Goal: Information Seeking & Learning: Learn about a topic

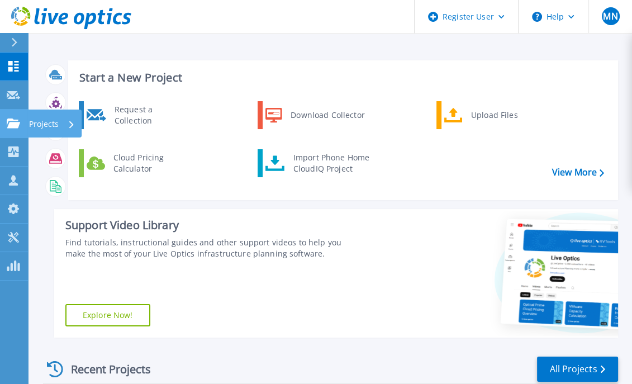
click at [1, 132] on link "Projects Projects" at bounding box center [14, 123] width 28 height 28
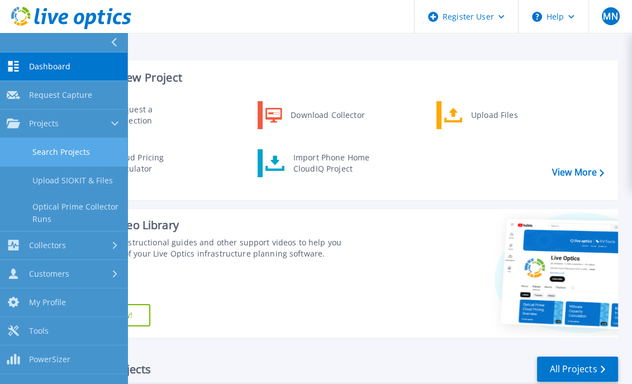
click at [60, 149] on link "Search Projects" at bounding box center [63, 152] width 127 height 28
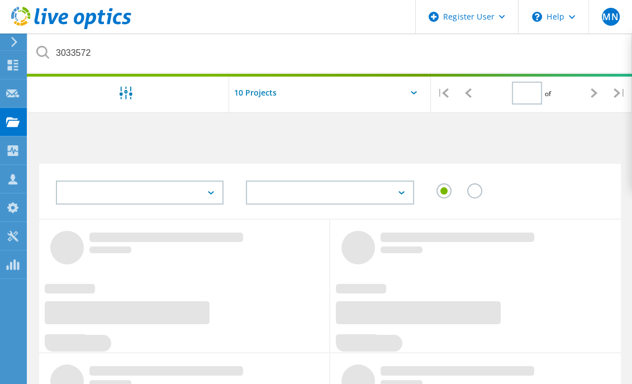
type input "1"
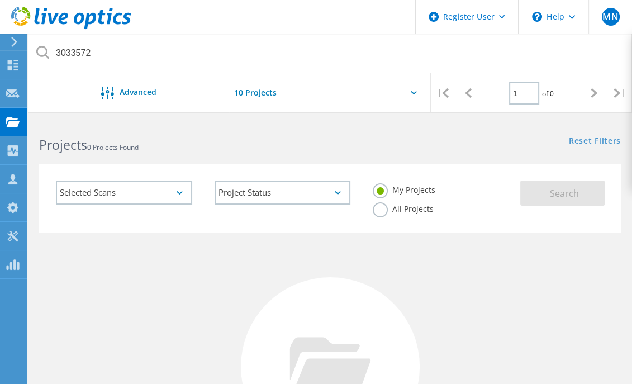
click at [395, 214] on div "All Projects" at bounding box center [403, 210] width 61 height 16
click at [394, 208] on label "All Projects" at bounding box center [403, 207] width 61 height 11
click at [0, 0] on input "All Projects" at bounding box center [0, 0] width 0 height 0
click at [597, 195] on button "Search" at bounding box center [562, 192] width 84 height 25
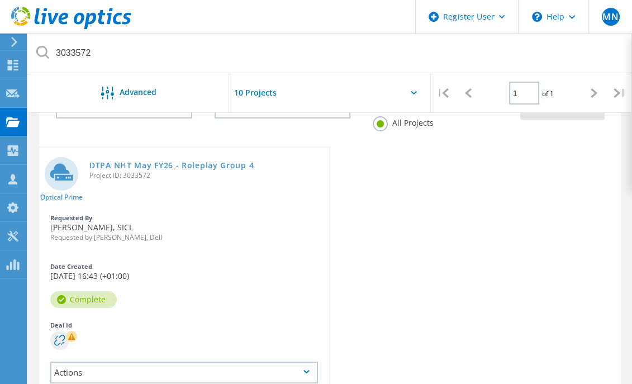
scroll to position [69, 0]
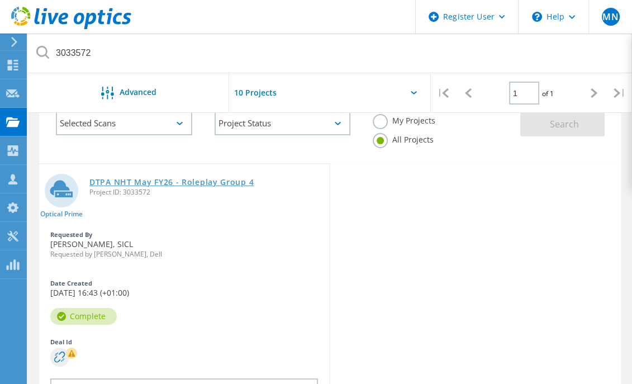
click at [115, 178] on link "DTPA NHT May FY26 - Roleplay Group 4" at bounding box center [171, 182] width 164 height 8
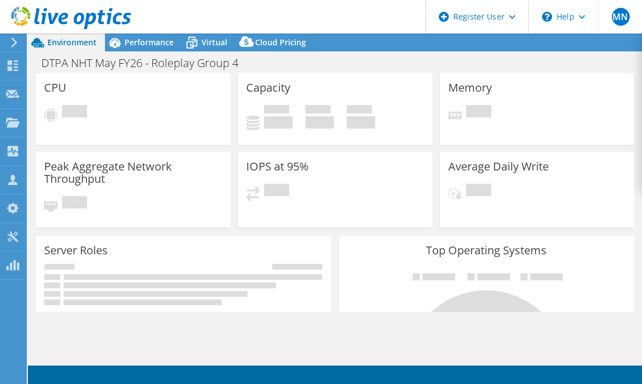
select select "USD"
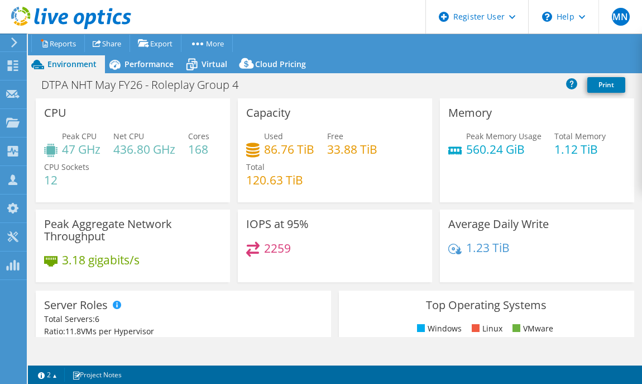
click at [107, 145] on div "Peak CPU 47 GHz Net CPU 436.80 GHz Cores 168 CPU Sockets 12" at bounding box center [133, 163] width 178 height 67
click at [153, 64] on span "Performance" at bounding box center [149, 64] width 49 height 11
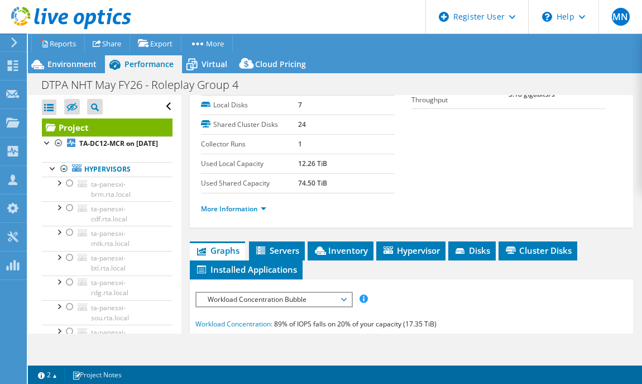
scroll to position [209, 0]
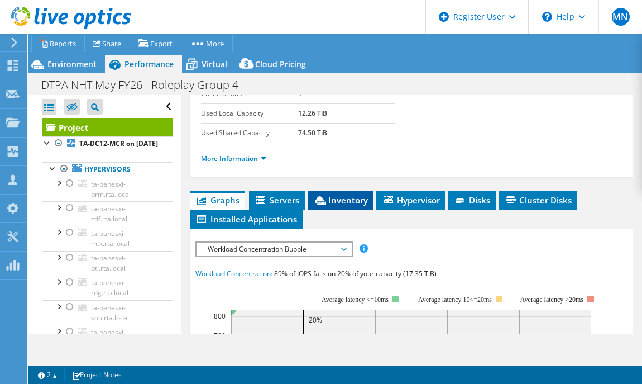
click at [366, 194] on span "Inventory" at bounding box center [340, 199] width 55 height 11
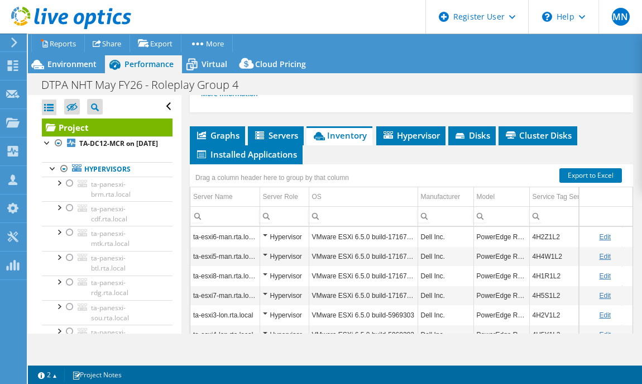
scroll to position [349, 0]
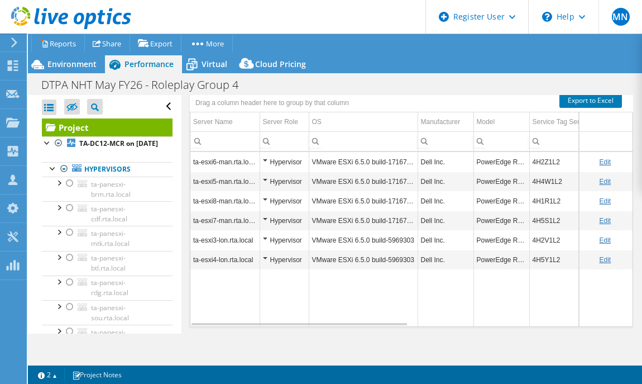
click at [157, 107] on div "Open All Close All Hide Excluded Nodes Project Tree Filter" at bounding box center [107, 106] width 131 height 23
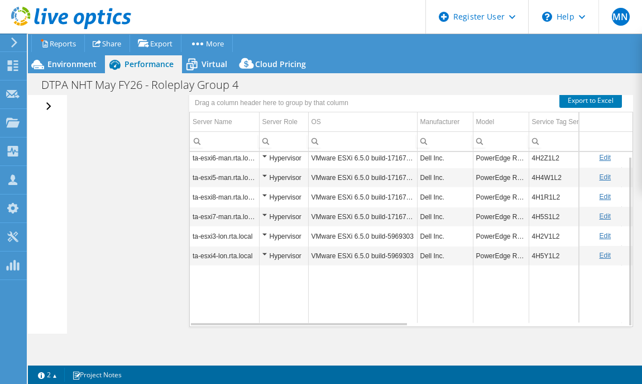
click at [46, 103] on div "Open All Close All Hide Excluded Nodes Project Tree Filter" at bounding box center [50, 106] width 16 height 23
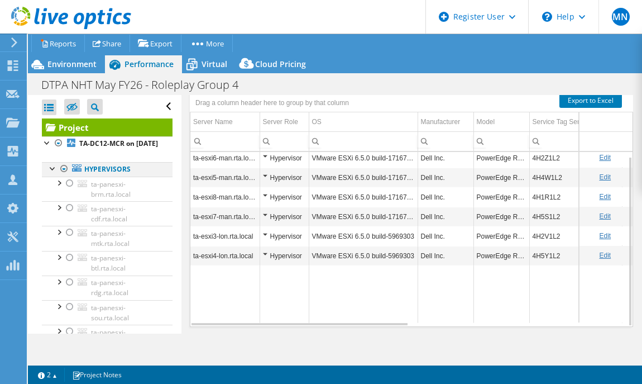
click at [50, 173] on div at bounding box center [52, 167] width 11 height 11
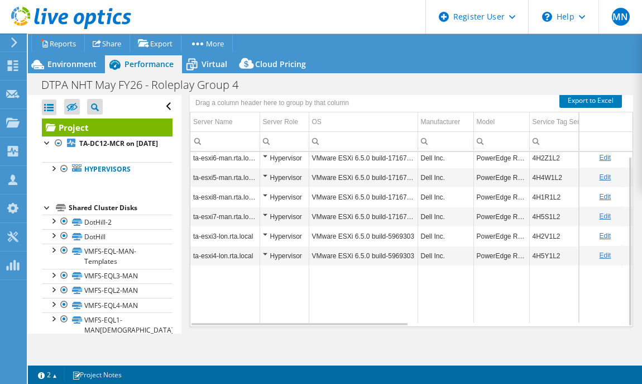
click at [49, 212] on div at bounding box center [47, 206] width 11 height 11
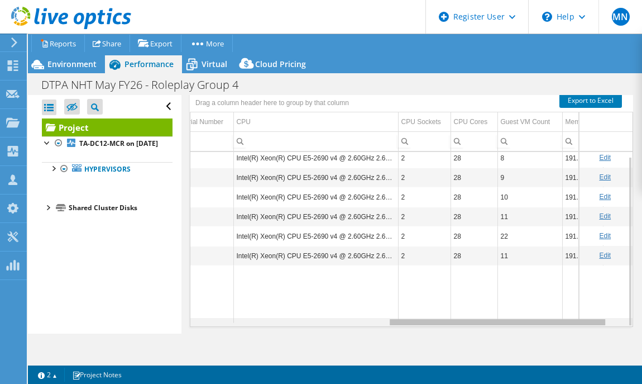
scroll to position [0, 423]
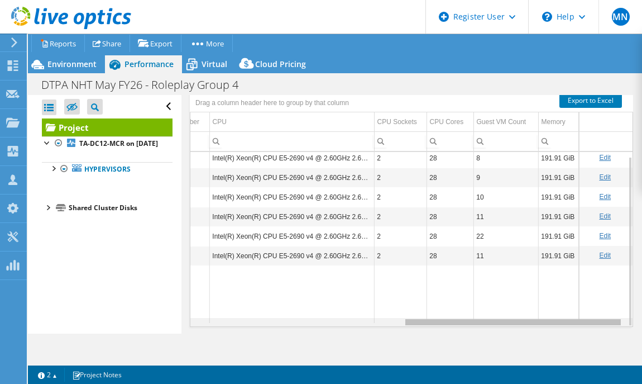
drag, startPoint x: 356, startPoint y: 319, endPoint x: 593, endPoint y: 318, distance: 237.4
click at [600, 320] on body "MN Dell User [PERSON_NAME] [EMAIL_ADDRESS][DOMAIN_NAME] Dell My Profile Log Out…" at bounding box center [321, 192] width 642 height 384
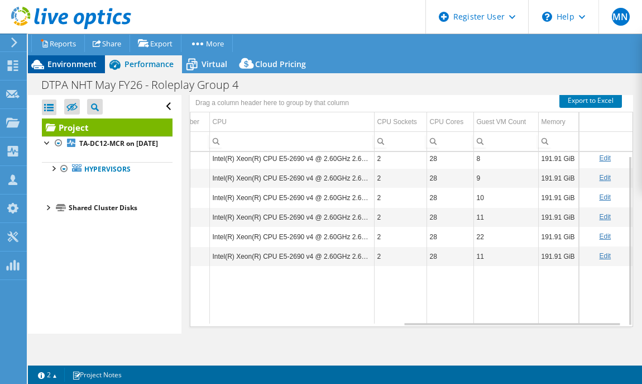
click at [80, 66] on span "Environment" at bounding box center [71, 64] width 49 height 11
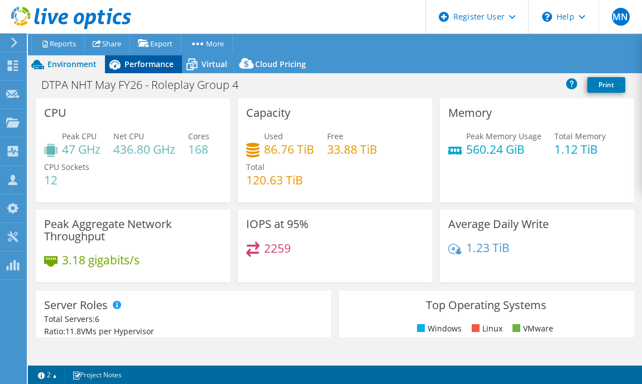
click at [148, 62] on span "Performance" at bounding box center [149, 64] width 49 height 11
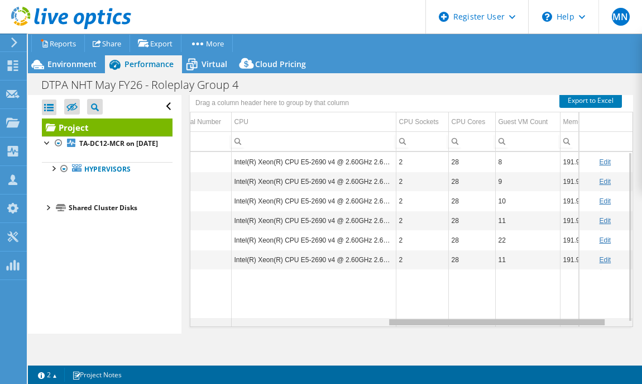
scroll to position [0, 380]
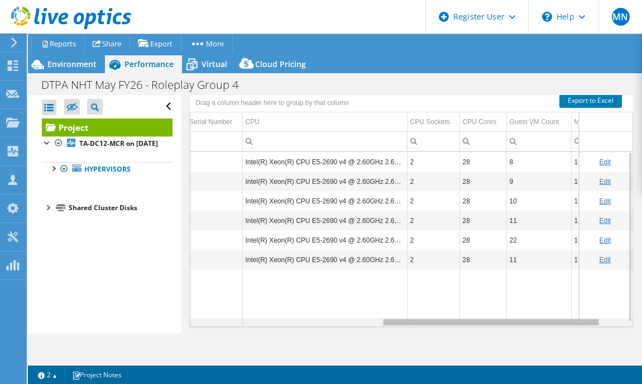
drag, startPoint x: 414, startPoint y: 323, endPoint x: 508, endPoint y: 325, distance: 93.8
click at [508, 325] on body "MN Dell User [PERSON_NAME] [EMAIL_ADDRESS][DOMAIN_NAME] Dell My Profile Log Out…" at bounding box center [321, 192] width 642 height 384
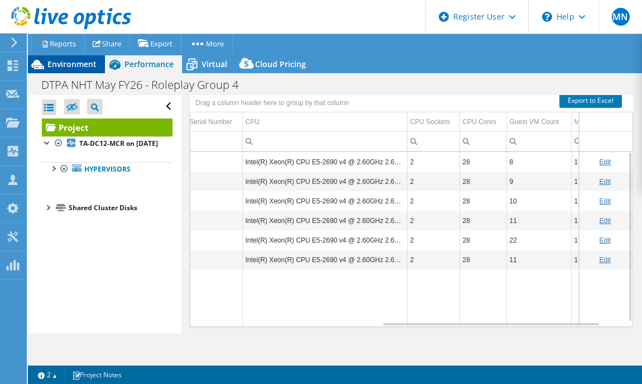
click at [93, 61] on span "Environment" at bounding box center [71, 64] width 49 height 11
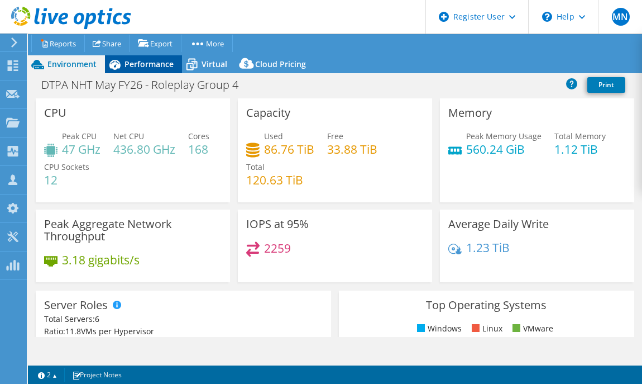
click at [142, 69] on div "Performance" at bounding box center [143, 64] width 77 height 18
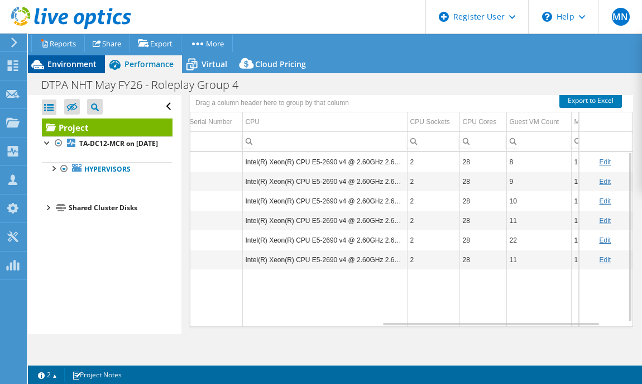
click at [91, 64] on span "Environment" at bounding box center [71, 64] width 49 height 11
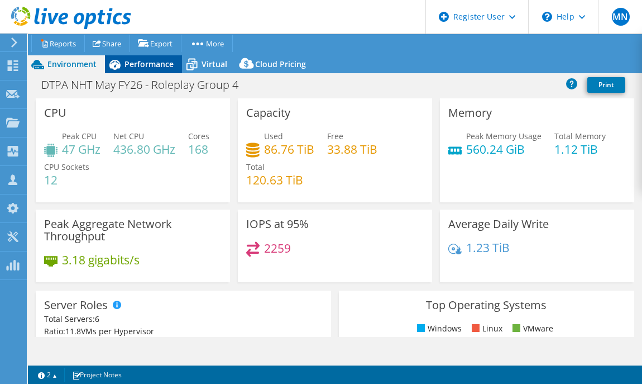
click at [152, 64] on span "Performance" at bounding box center [149, 64] width 49 height 11
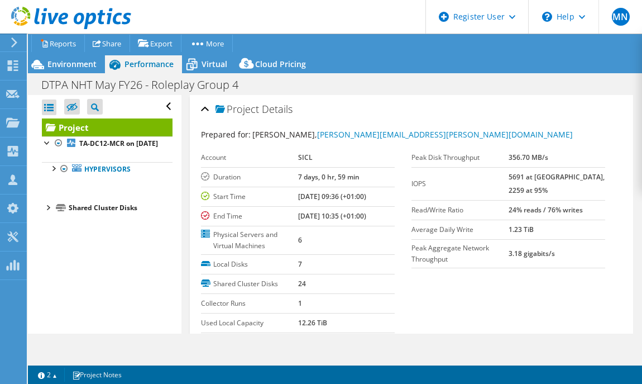
scroll to position [139, 0]
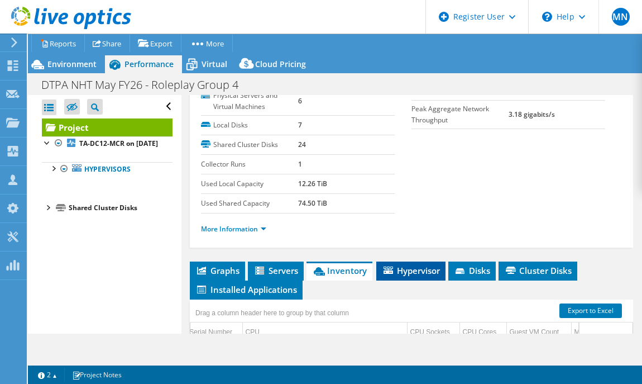
click at [419, 271] on span "Hypervisor" at bounding box center [411, 270] width 58 height 11
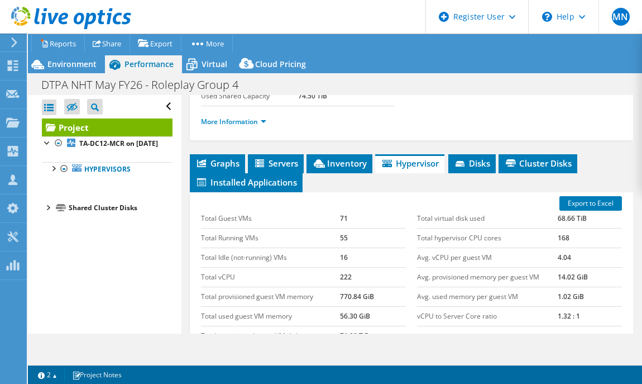
scroll to position [364, 0]
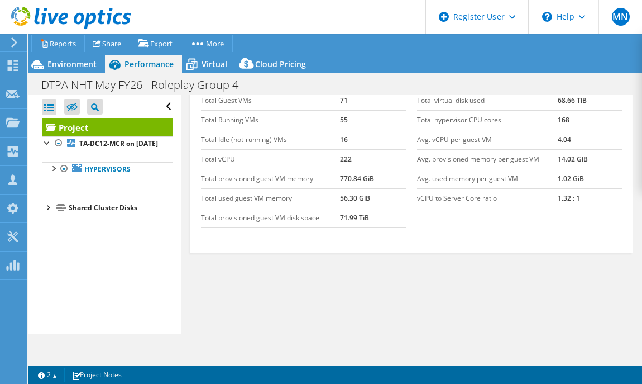
drag, startPoint x: 411, startPoint y: 197, endPoint x: 506, endPoint y: 213, distance: 97.0
click at [506, 213] on div "Total virtual disk used 68.66 TiB Total hypervisor CPU cores 168 Avg. vCPU per …" at bounding box center [520, 150] width 216 height 140
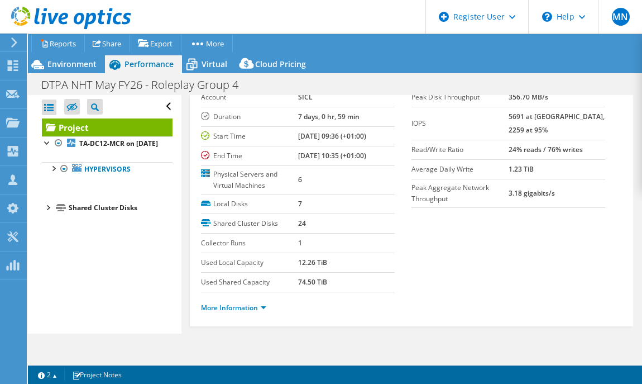
scroll to position [0, 0]
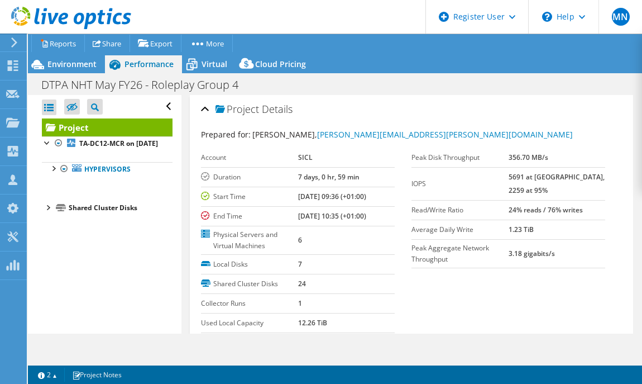
click at [144, 64] on span "Performance" at bounding box center [149, 64] width 49 height 11
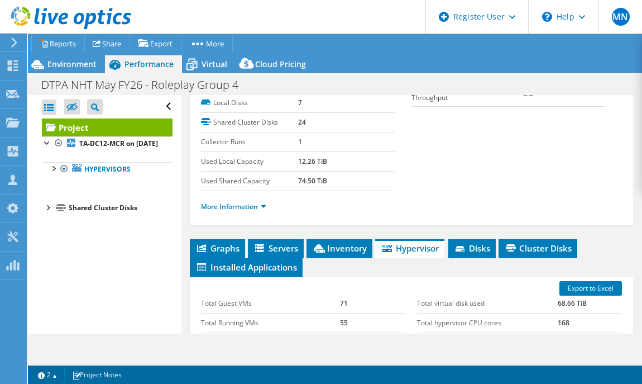
scroll to position [209, 0]
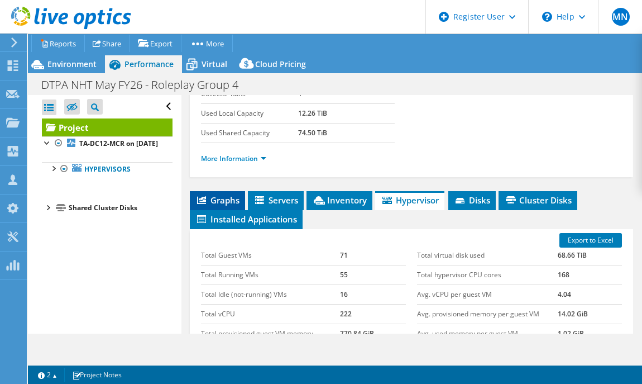
click at [221, 191] on li "Graphs" at bounding box center [217, 200] width 55 height 19
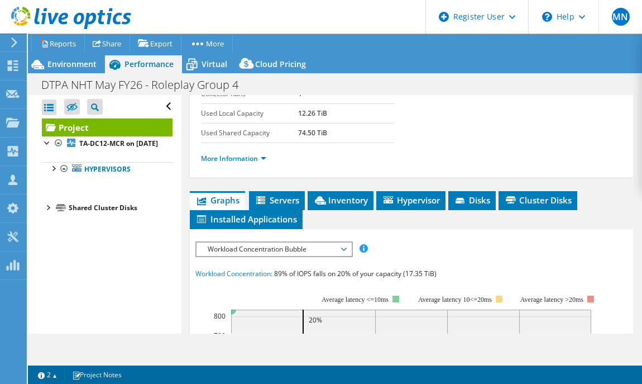
click at [307, 242] on span "Workload Concentration Bubble" at bounding box center [274, 248] width 144 height 13
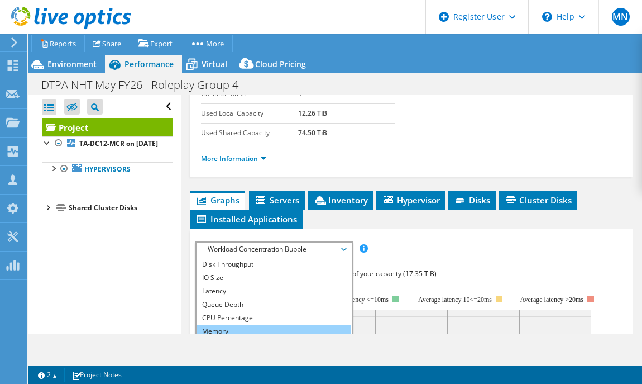
scroll to position [0, 0]
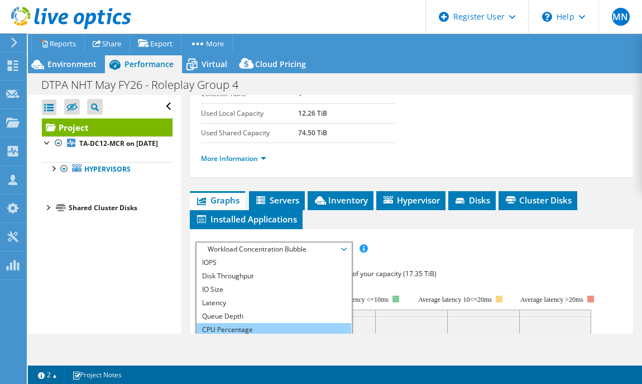
click at [274, 328] on li "CPU Percentage" at bounding box center [274, 329] width 155 height 13
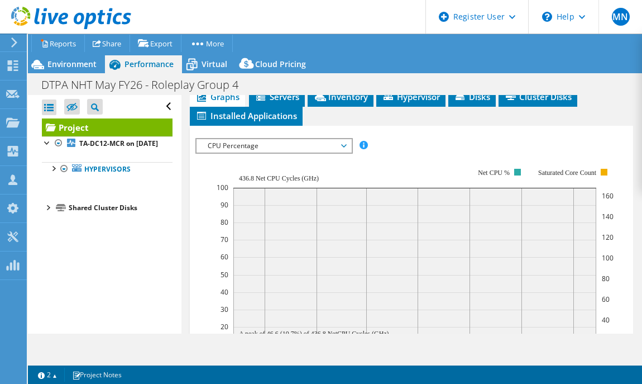
scroll to position [349, 0]
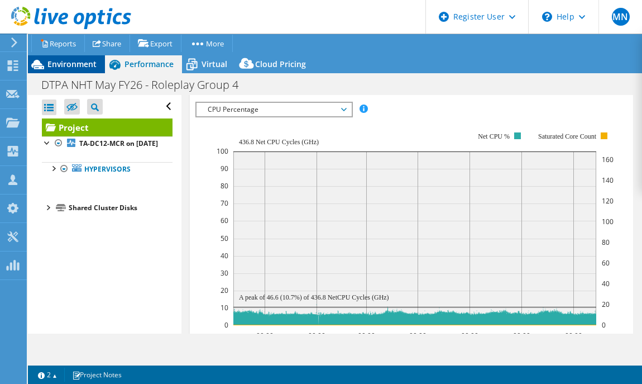
click at [77, 69] on span "Environment" at bounding box center [71, 64] width 49 height 11
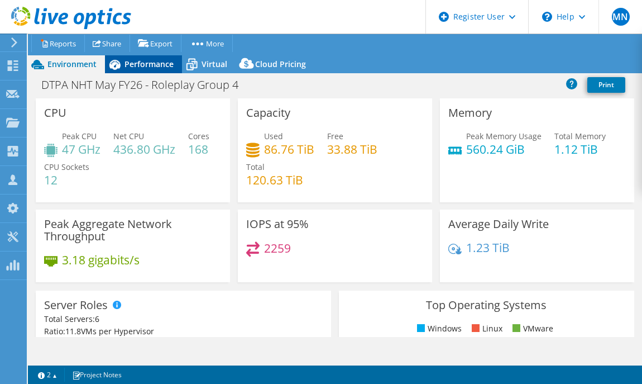
click at [165, 61] on span "Performance" at bounding box center [149, 64] width 49 height 11
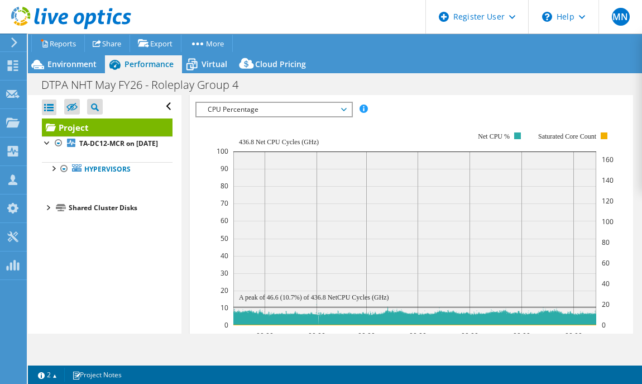
scroll to position [209, 0]
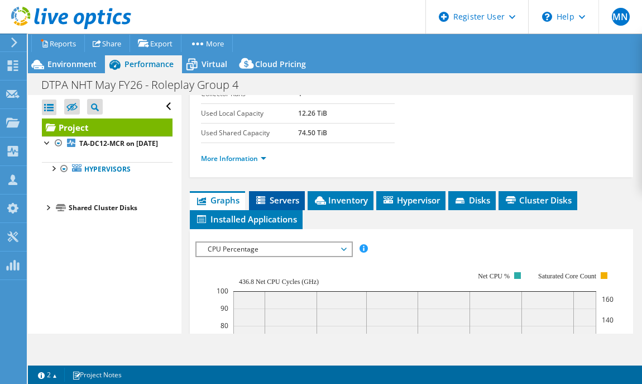
click at [263, 199] on icon at bounding box center [260, 200] width 9 height 8
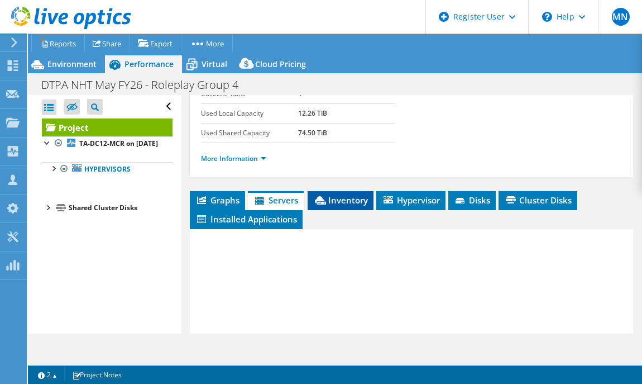
click at [333, 194] on span "Inventory" at bounding box center [340, 199] width 55 height 11
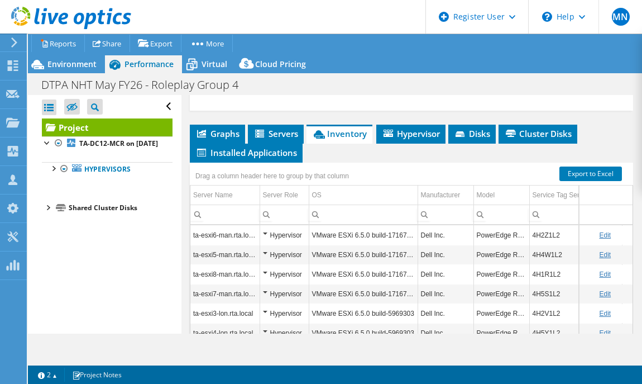
scroll to position [349, 0]
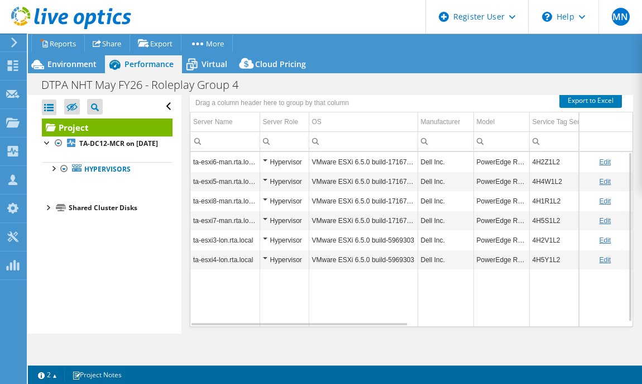
drag, startPoint x: 366, startPoint y: 318, endPoint x: 417, endPoint y: 319, distance: 50.8
click at [417, 319] on div "ta-esxi6-man.rta.local Hypervisor VMware ESXi 6.5.0 build-17167537 Dell Inc. Po…" at bounding box center [411, 239] width 442 height 174
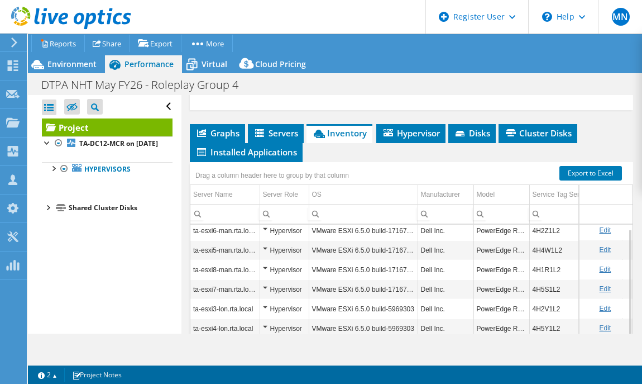
scroll to position [279, 0]
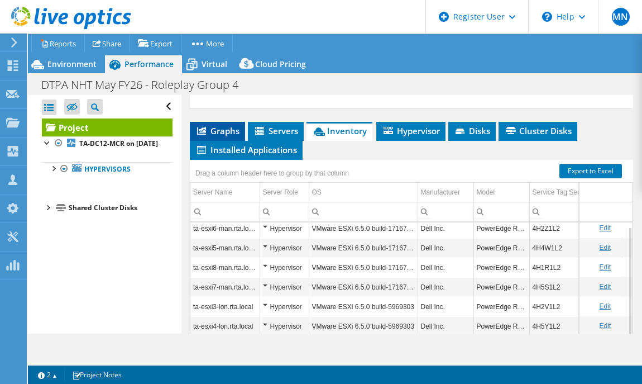
click at [236, 125] on span "Graphs" at bounding box center [217, 130] width 44 height 11
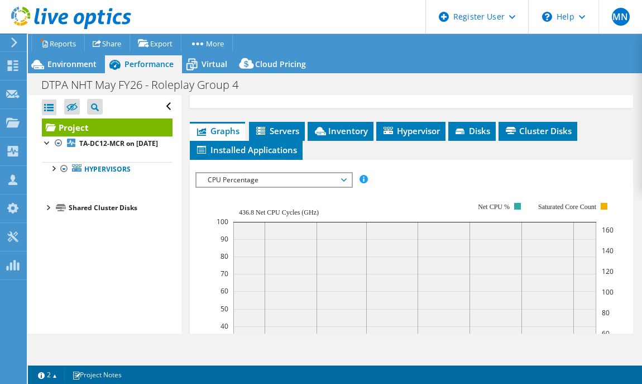
click at [294, 166] on div "IOPS Disk Throughput IO Size Latency Queue Depth CPU Percentage Memory Page Fau…" at bounding box center [411, 363] width 432 height 395
click at [290, 182] on span "CPU Percentage" at bounding box center [274, 179] width 144 height 13
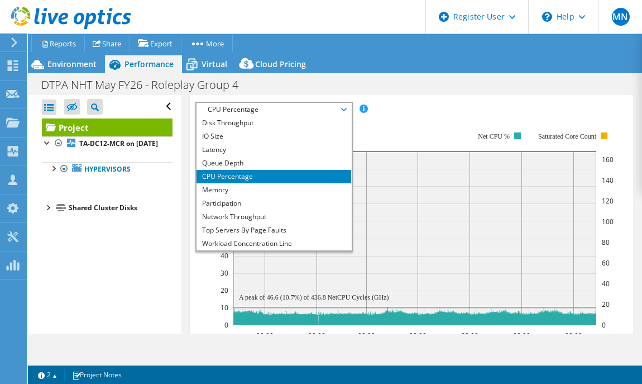
scroll to position [0, 0]
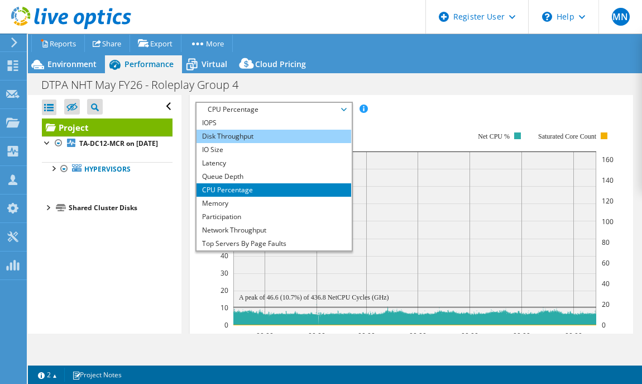
click at [271, 138] on li "Disk Throughput" at bounding box center [274, 136] width 155 height 13
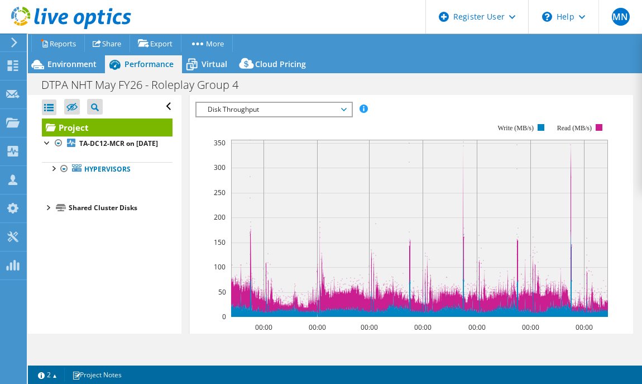
click at [260, 110] on span "Disk Throughput" at bounding box center [274, 109] width 144 height 13
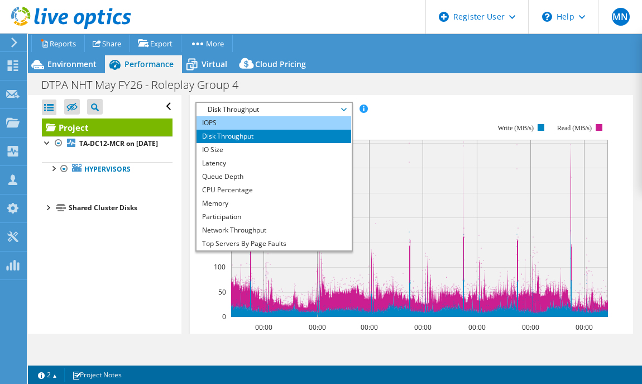
click at [254, 116] on li "IOPS" at bounding box center [274, 122] width 155 height 13
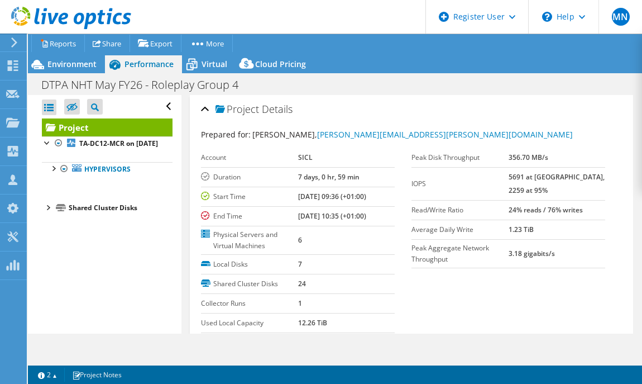
scroll to position [69, 0]
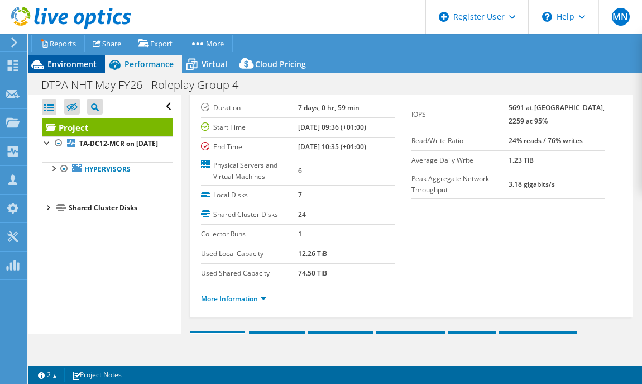
click at [96, 68] on span "Environment" at bounding box center [71, 64] width 49 height 11
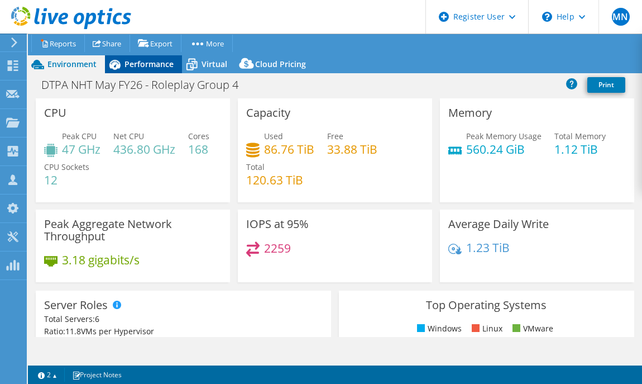
click at [156, 64] on span "Performance" at bounding box center [149, 64] width 49 height 11
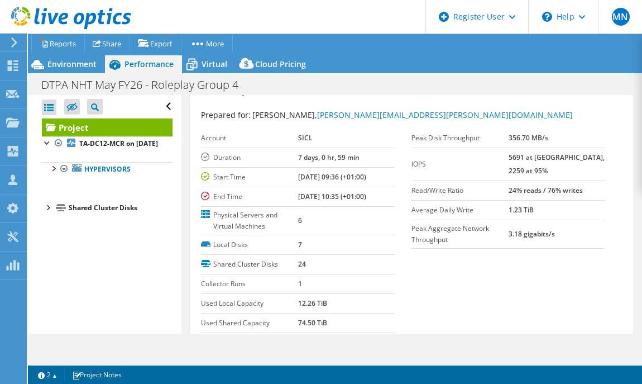
scroll to position [0, 0]
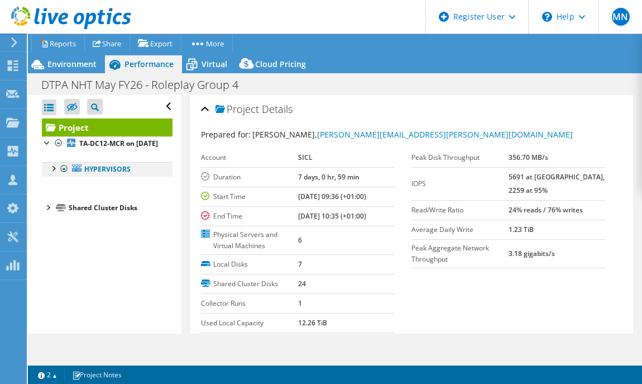
click at [54, 173] on div at bounding box center [52, 167] width 11 height 11
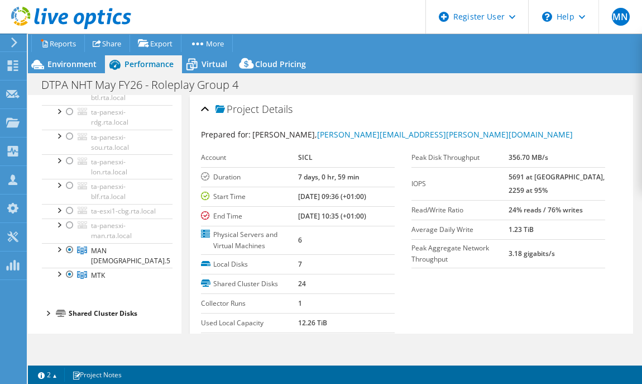
scroll to position [179, 0]
click at [60, 254] on div at bounding box center [58, 247] width 11 height 11
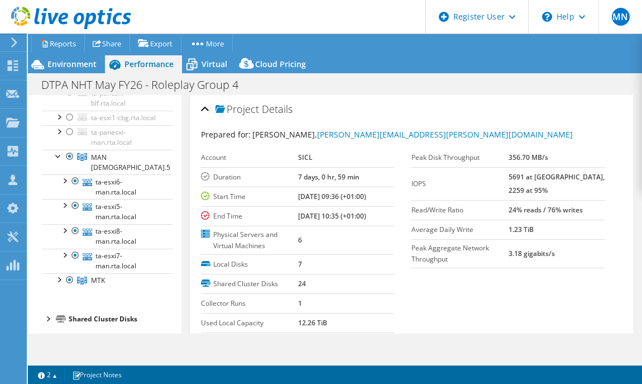
scroll to position [277, 0]
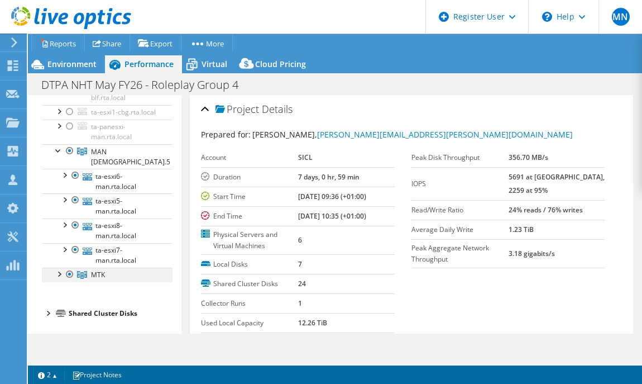
click at [57, 276] on div at bounding box center [58, 273] width 11 height 11
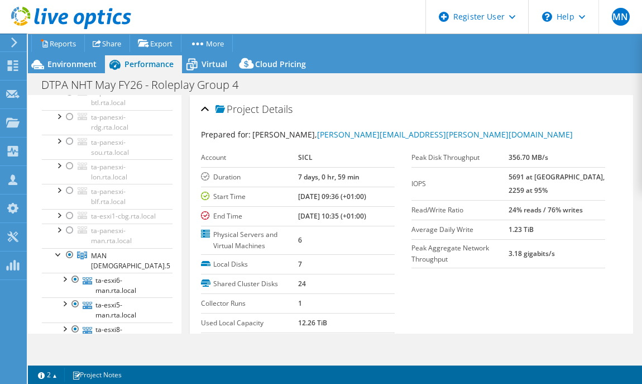
scroll to position [159, 0]
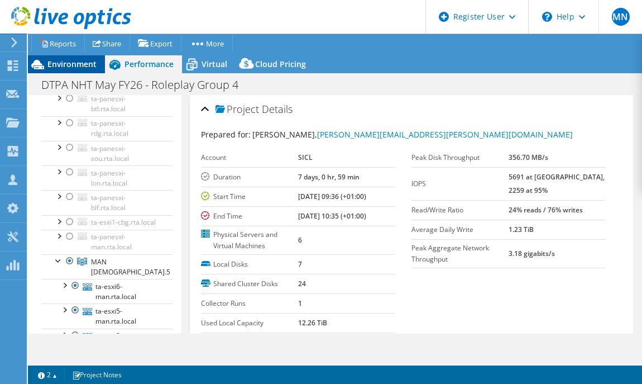
click at [74, 63] on span "Environment" at bounding box center [71, 64] width 49 height 11
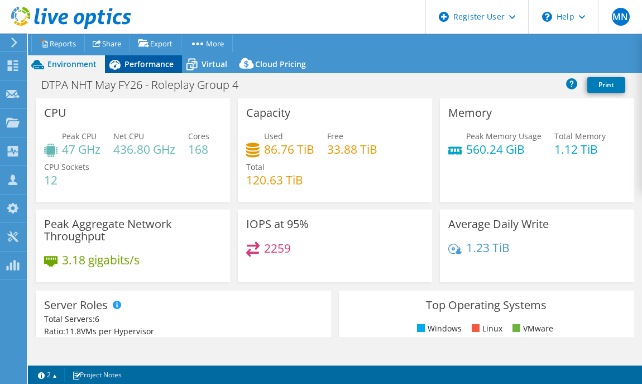
click at [120, 64] on icon at bounding box center [114, 65] width 11 height 10
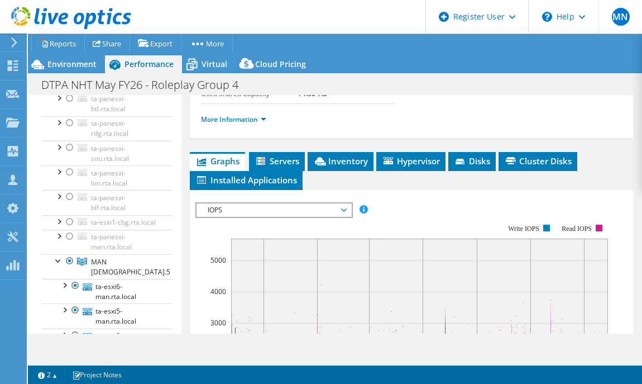
scroll to position [279, 0]
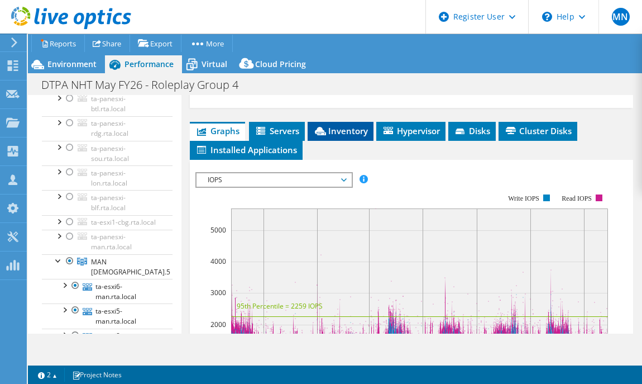
click at [367, 129] on span "Inventory" at bounding box center [340, 130] width 55 height 11
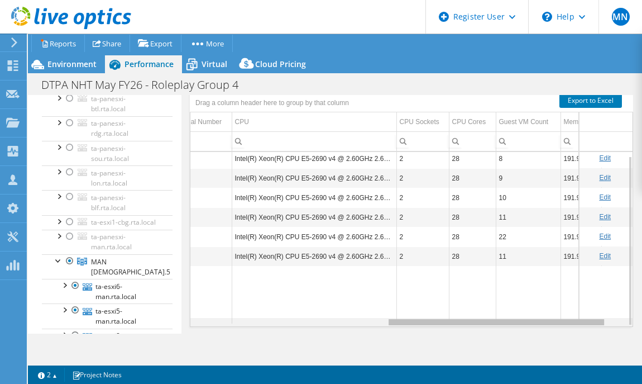
scroll to position [0, 422]
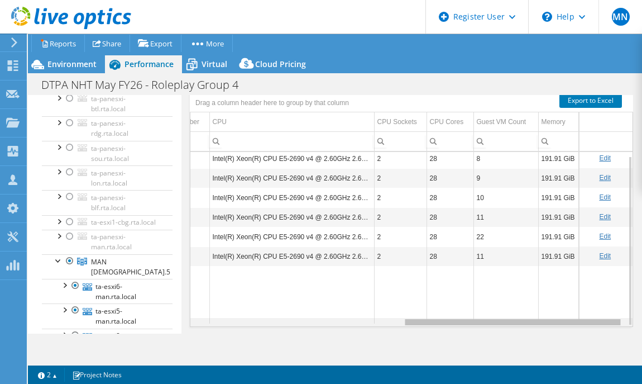
drag, startPoint x: 317, startPoint y: 320, endPoint x: 538, endPoint y: 333, distance: 222.1
click at [538, 333] on body "MN Dell User [PERSON_NAME] [EMAIL_ADDRESS][DOMAIN_NAME] Dell My Profile Log Out…" at bounding box center [321, 192] width 642 height 384
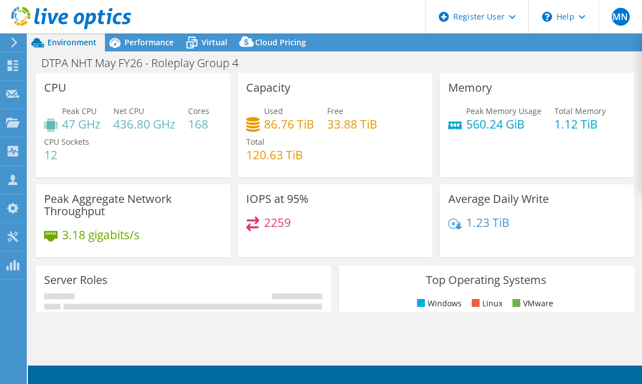
select select "USD"
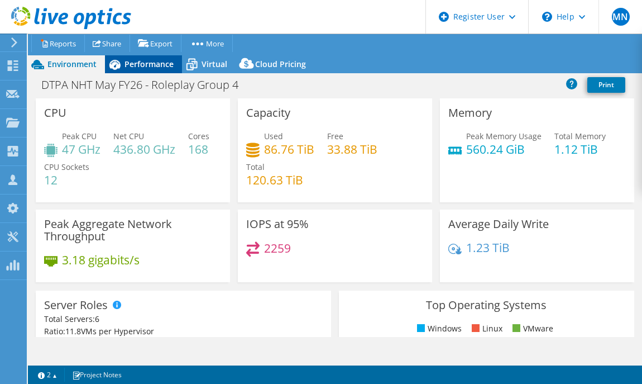
click at [116, 65] on icon at bounding box center [114, 65] width 11 height 10
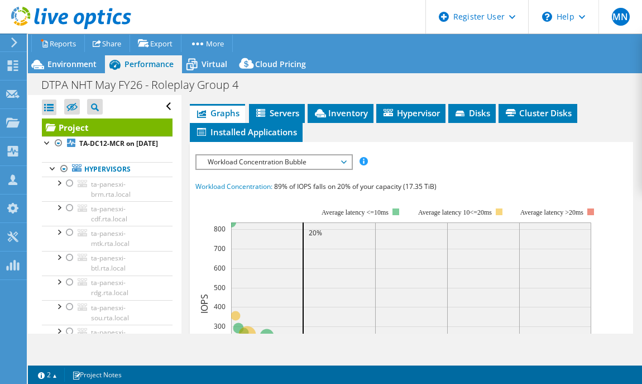
scroll to position [279, 0]
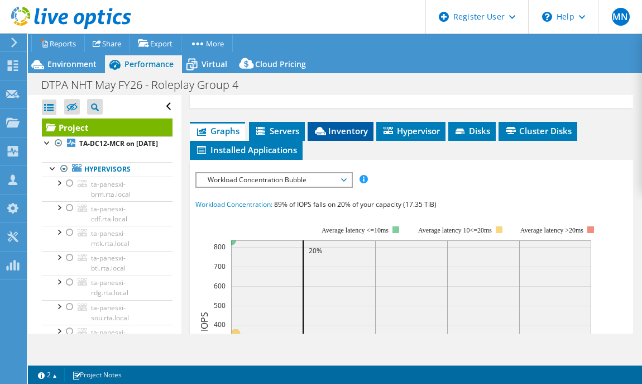
click at [326, 133] on span "Inventory" at bounding box center [340, 130] width 55 height 11
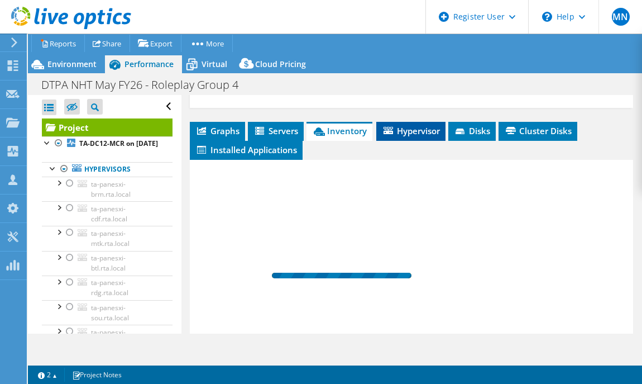
click at [396, 130] on span "Hypervisor" at bounding box center [411, 130] width 58 height 11
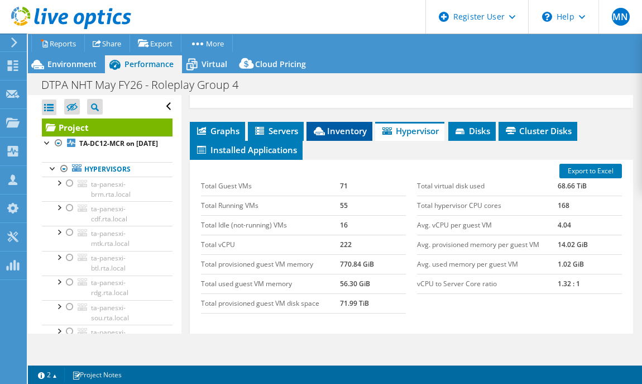
click at [340, 134] on li "Inventory" at bounding box center [340, 131] width 66 height 19
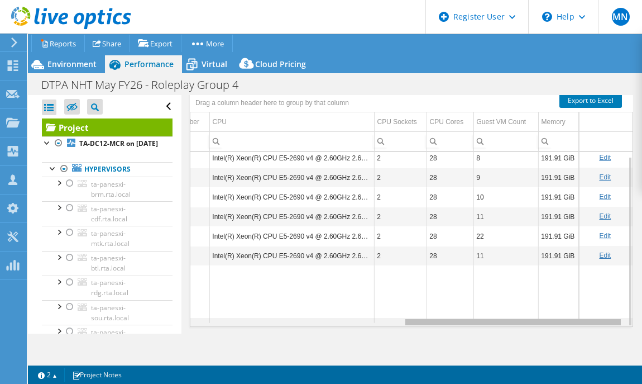
scroll to position [0, 423]
drag, startPoint x: 330, startPoint y: 321, endPoint x: 572, endPoint y: 316, distance: 242.4
click at [572, 316] on body "MN Dell User [PERSON_NAME] [EMAIL_ADDRESS][DOMAIN_NAME] Dell My Profile Log Out…" at bounding box center [321, 192] width 642 height 384
drag, startPoint x: 436, startPoint y: 319, endPoint x: 496, endPoint y: 319, distance: 60.3
click at [496, 319] on body "MN Dell User [PERSON_NAME] [EMAIL_ADDRESS][DOMAIN_NAME] Dell My Profile Log Out…" at bounding box center [321, 192] width 642 height 384
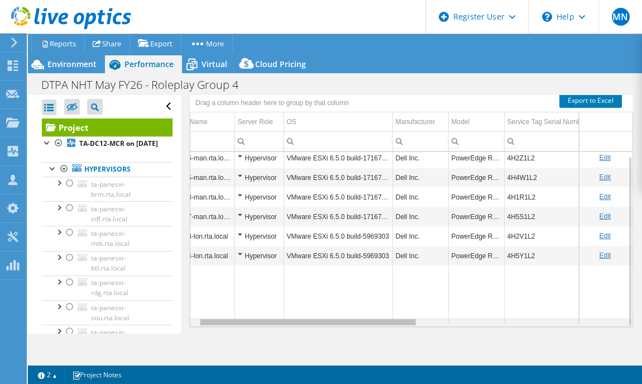
scroll to position [0, 0]
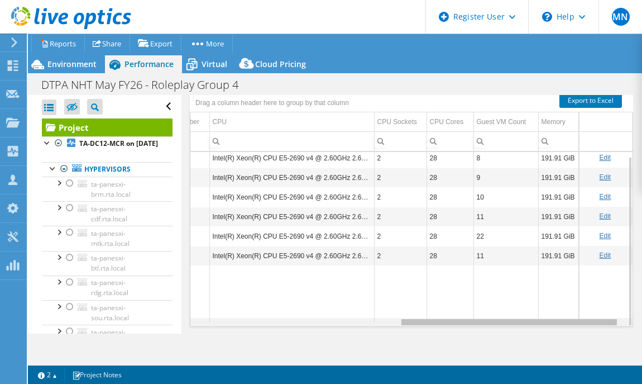
drag, startPoint x: 503, startPoint y: 321, endPoint x: 494, endPoint y: 295, distance: 27.2
click at [494, 295] on body "MN Dell User [PERSON_NAME] [EMAIL_ADDRESS][DOMAIN_NAME] Dell My Profile Log Out…" at bounding box center [321, 192] width 642 height 384
drag, startPoint x: 448, startPoint y: 320, endPoint x: 508, endPoint y: 322, distance: 59.8
click at [508, 322] on body "MN Dell User [PERSON_NAME] [EMAIL_ADDRESS][DOMAIN_NAME] Dell My Profile Log Out…" at bounding box center [321, 192] width 642 height 384
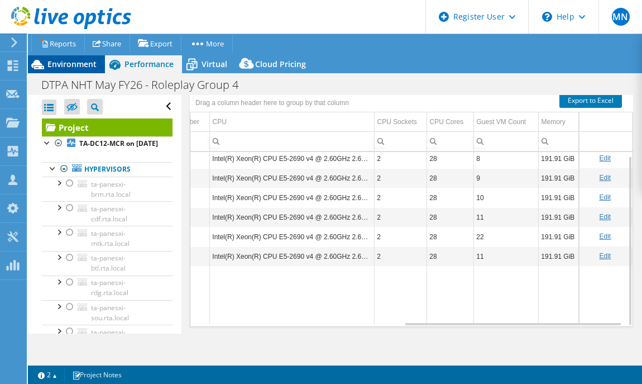
click at [71, 70] on div "Environment" at bounding box center [66, 64] width 77 height 18
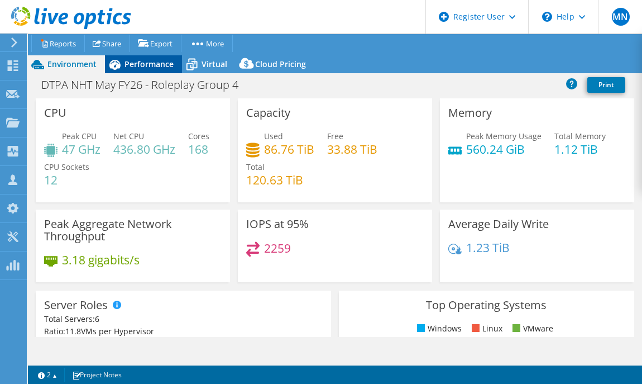
click at [151, 61] on span "Performance" at bounding box center [149, 64] width 49 height 11
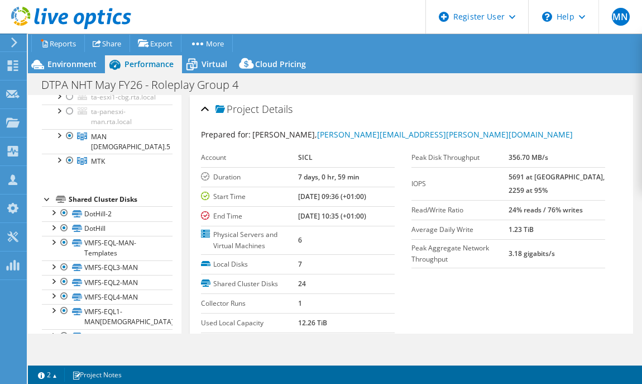
scroll to position [266, 0]
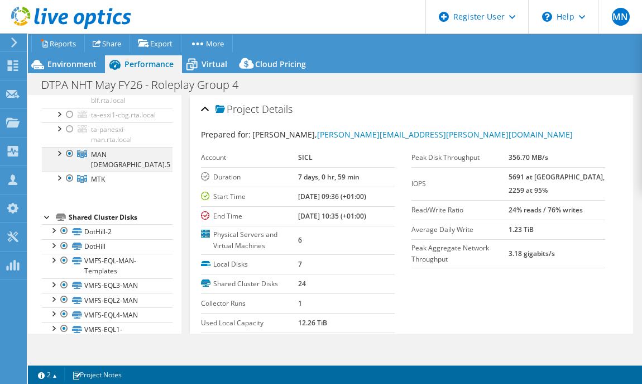
click at [61, 158] on div at bounding box center [58, 152] width 11 height 11
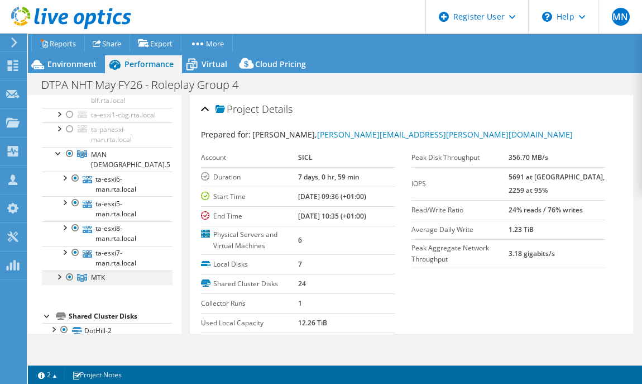
click at [58, 281] on div at bounding box center [58, 275] width 11 height 11
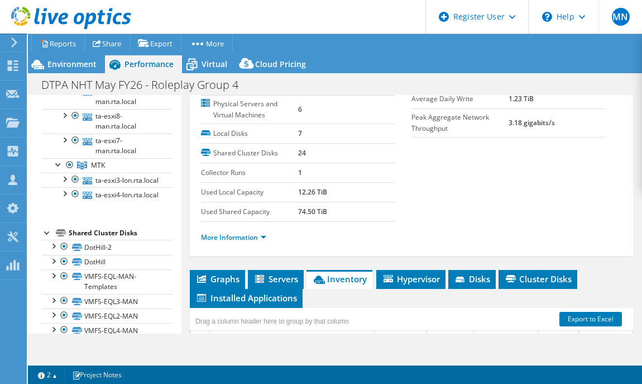
scroll to position [209, 0]
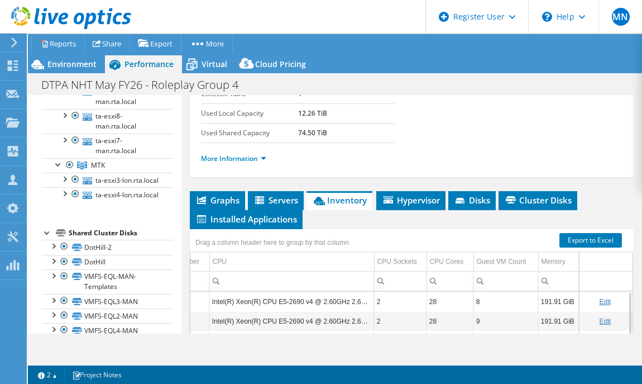
click at [352, 204] on li "Inventory" at bounding box center [340, 200] width 66 height 19
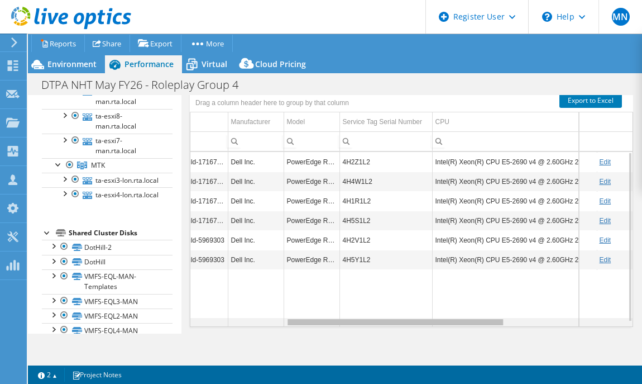
scroll to position [0, 211]
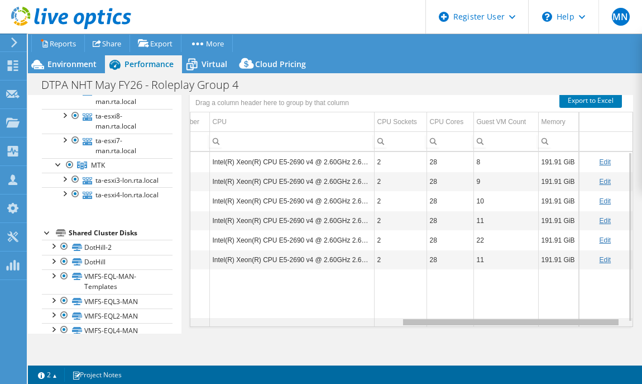
drag, startPoint x: 368, startPoint y: 322, endPoint x: 591, endPoint y: 317, distance: 223.5
click at [591, 317] on body "MN Dell User [PERSON_NAME] [EMAIL_ADDRESS][DOMAIN_NAME] Dell My Profile Log Out…" at bounding box center [321, 192] width 642 height 384
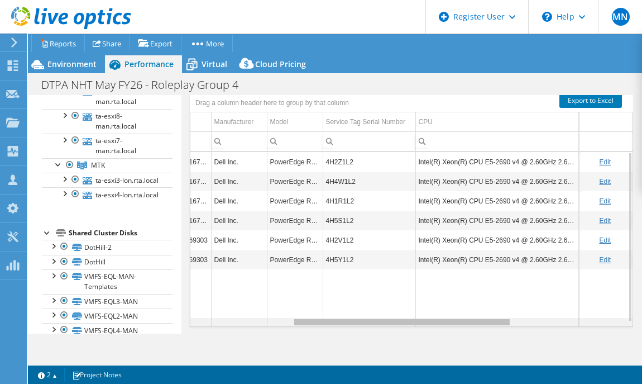
scroll to position [0, 201]
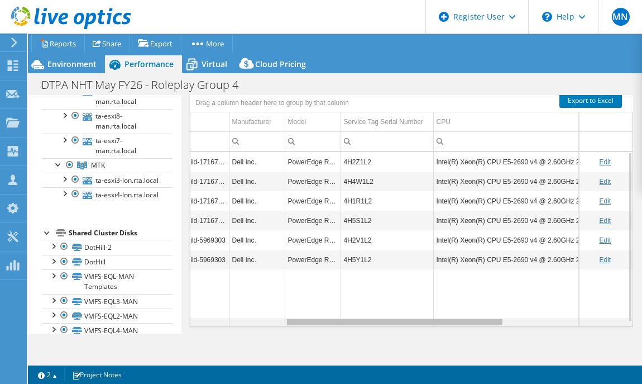
drag, startPoint x: 440, startPoint y: 320, endPoint x: 323, endPoint y: 317, distance: 116.8
click at [323, 317] on body "MN Dell User [PERSON_NAME] [EMAIL_ADDRESS][DOMAIN_NAME] Dell My Profile Log Out…" at bounding box center [321, 192] width 642 height 384
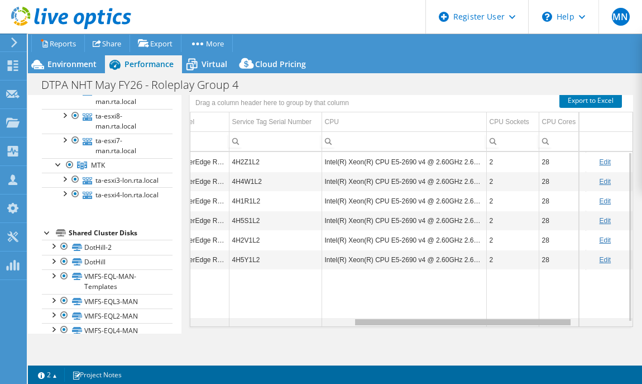
scroll to position [0, 223]
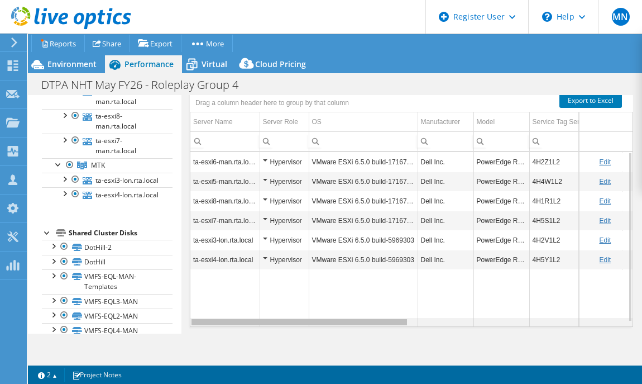
drag, startPoint x: 355, startPoint y: 321, endPoint x: 315, endPoint y: 309, distance: 41.7
click at [315, 309] on body "MN Dell User [PERSON_NAME] [EMAIL_ADDRESS][DOMAIN_NAME] Dell My Profile Log Out…" at bounding box center [321, 192] width 642 height 384
drag, startPoint x: 305, startPoint y: 320, endPoint x: 293, endPoint y: 318, distance: 11.9
click at [293, 318] on body "MN Dell User [PERSON_NAME] [EMAIL_ADDRESS][DOMAIN_NAME] Dell My Profile Log Out…" at bounding box center [321, 192] width 642 height 384
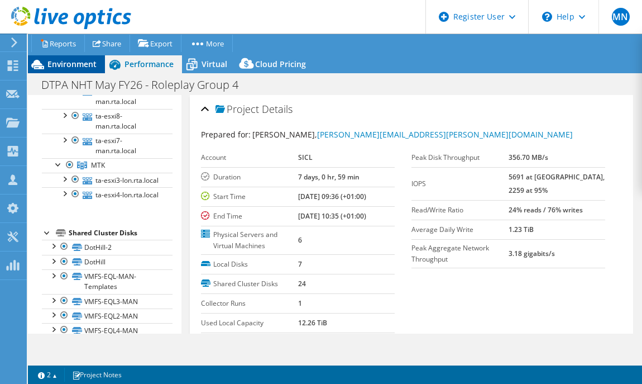
click at [77, 65] on span "Environment" at bounding box center [71, 64] width 49 height 11
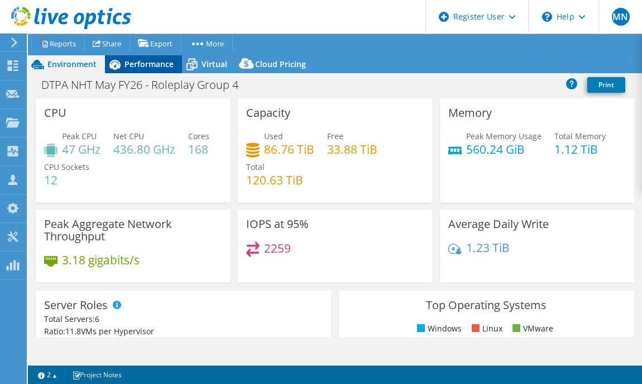
click at [151, 66] on span "Performance" at bounding box center [149, 64] width 49 height 11
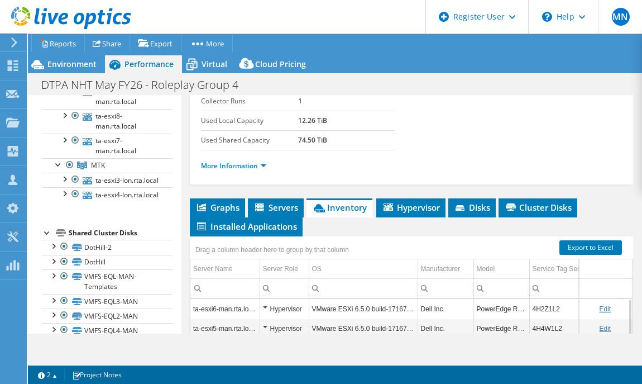
scroll to position [279, 0]
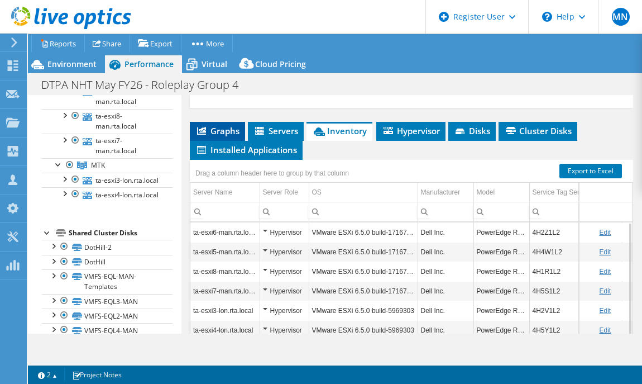
click at [226, 130] on span "Graphs" at bounding box center [217, 130] width 44 height 11
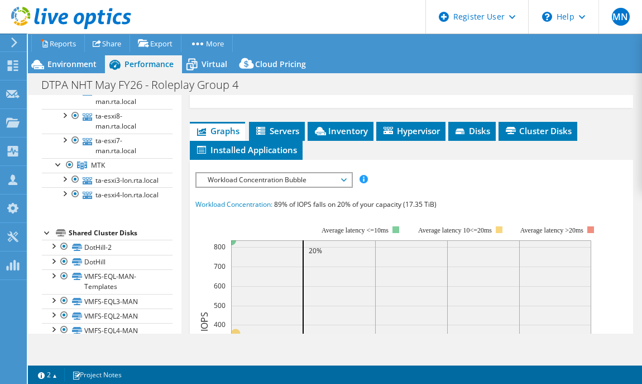
click at [309, 174] on span "Workload Concentration Bubble" at bounding box center [274, 179] width 144 height 13
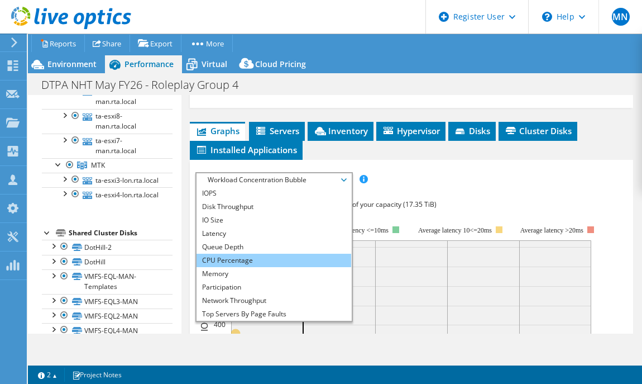
click at [291, 261] on li "CPU Percentage" at bounding box center [274, 260] width 155 height 13
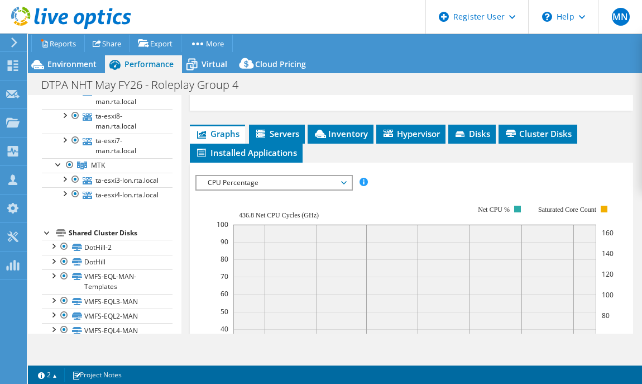
scroll to position [209, 0]
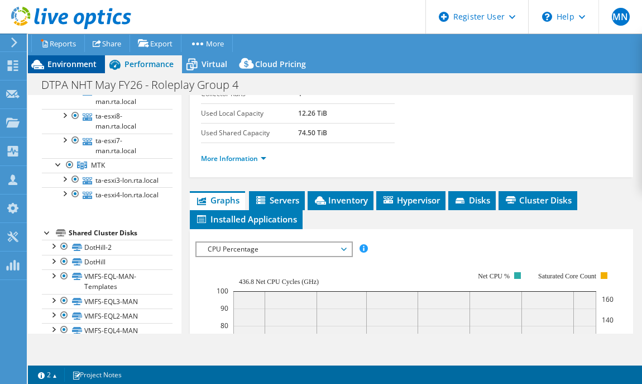
click at [59, 64] on span "Environment" at bounding box center [71, 64] width 49 height 11
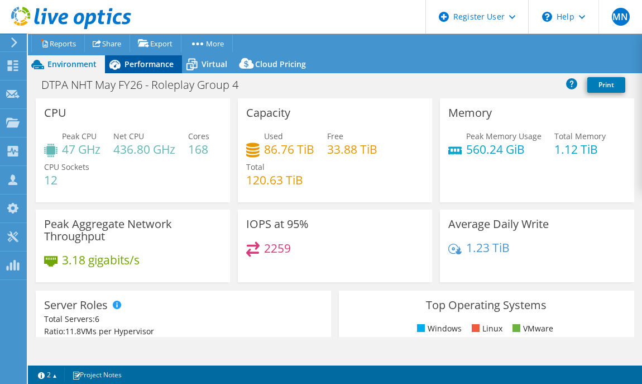
click at [155, 68] on span "Performance" at bounding box center [149, 64] width 49 height 11
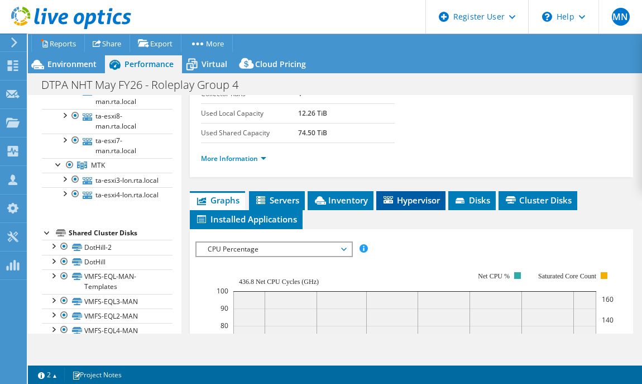
click at [424, 202] on span "Hypervisor" at bounding box center [411, 199] width 58 height 11
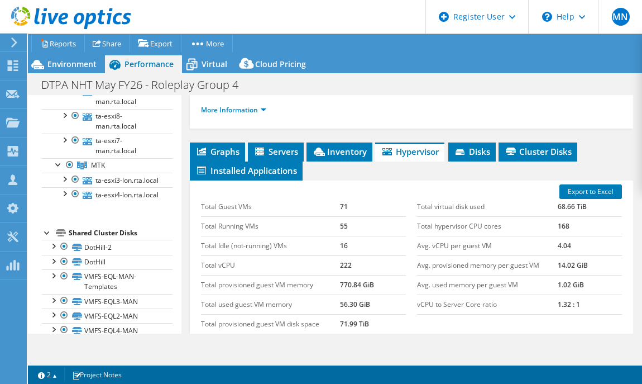
scroll to position [279, 0]
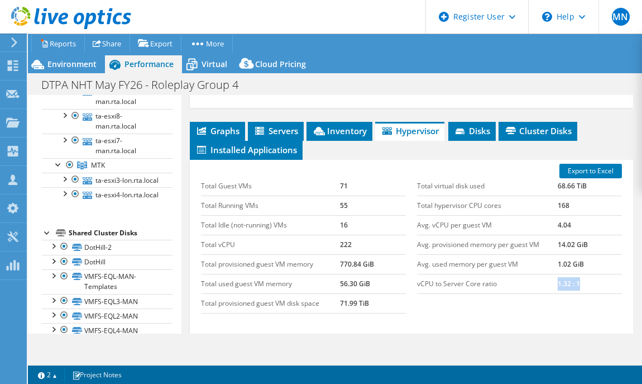
drag, startPoint x: 547, startPoint y: 280, endPoint x: 580, endPoint y: 284, distance: 33.2
click at [580, 284] on tr "vCPU to Server Core ratio 1.32 : 1" at bounding box center [519, 284] width 205 height 20
click at [227, 127] on span "Graphs" at bounding box center [217, 130] width 44 height 11
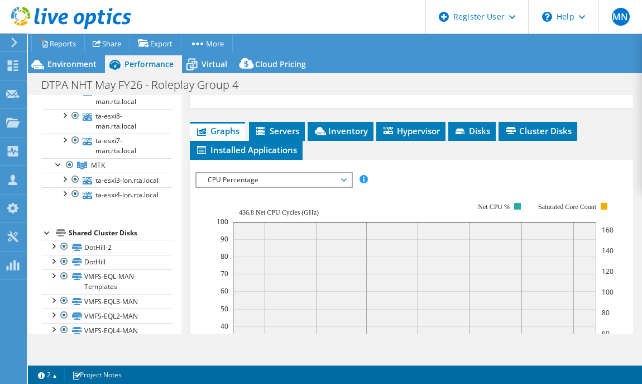
click at [265, 178] on span "CPU Percentage" at bounding box center [274, 179] width 144 height 13
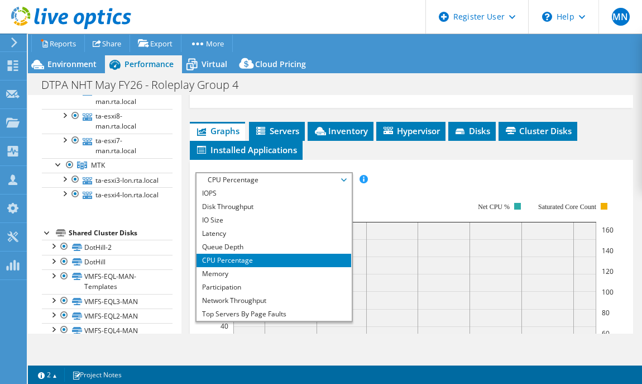
click at [249, 264] on li "CPU Percentage" at bounding box center [274, 260] width 155 height 13
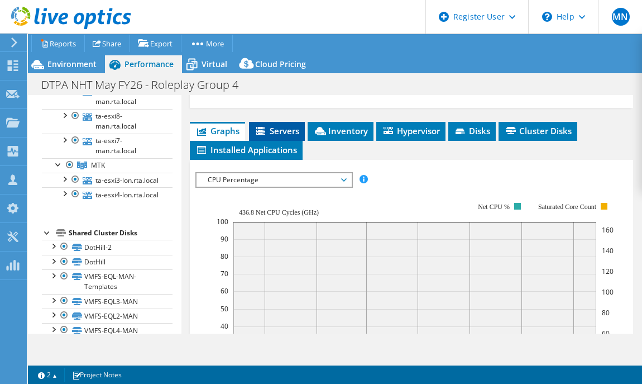
click at [286, 126] on span "Servers" at bounding box center [277, 130] width 45 height 11
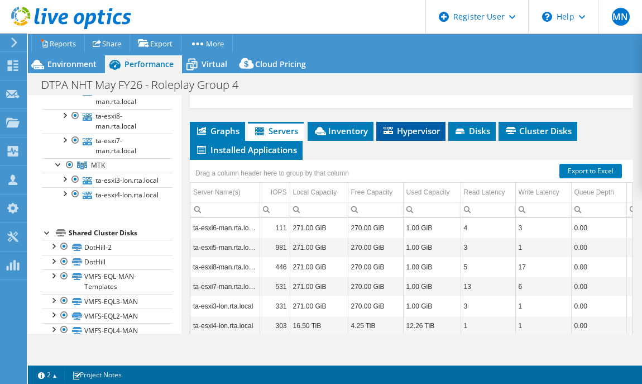
click at [427, 129] on span "Hypervisor" at bounding box center [411, 130] width 58 height 11
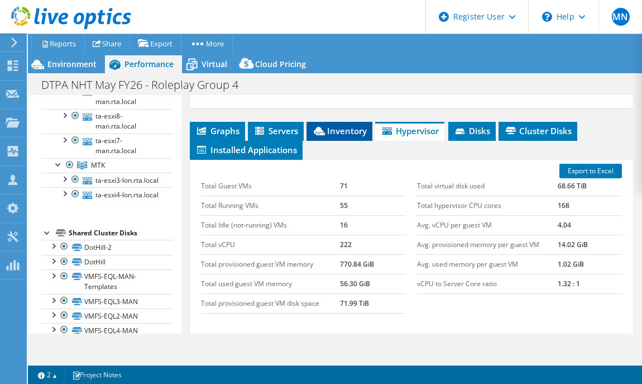
click at [344, 127] on span "Inventory" at bounding box center [339, 130] width 55 height 11
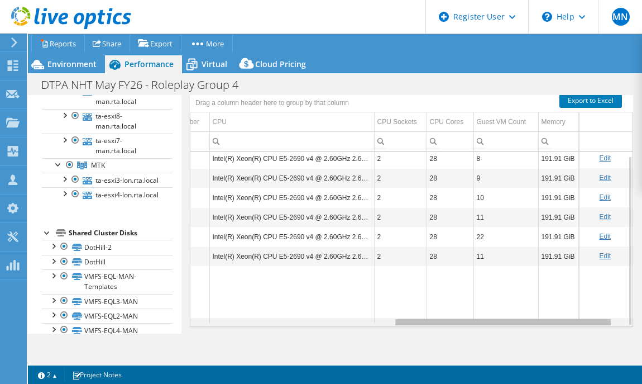
scroll to position [0, 404]
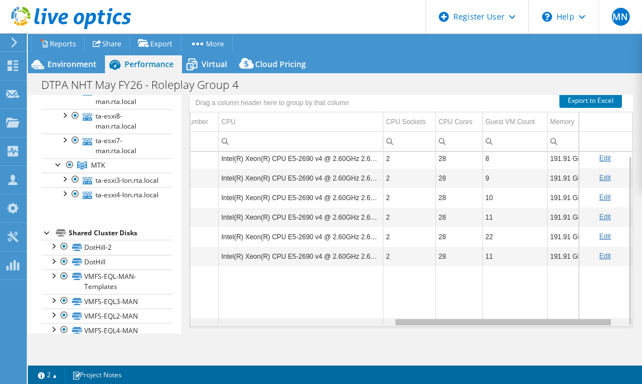
drag, startPoint x: 350, startPoint y: 320, endPoint x: 552, endPoint y: 281, distance: 206.5
click at [594, 337] on body "MN Dell User [PERSON_NAME] [EMAIL_ADDRESS][DOMAIN_NAME] Dell My Profile Log Out…" at bounding box center [321, 192] width 642 height 384
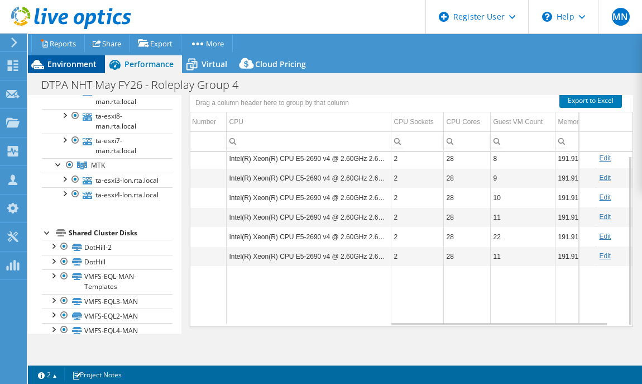
click at [89, 65] on span "Environment" at bounding box center [71, 64] width 49 height 11
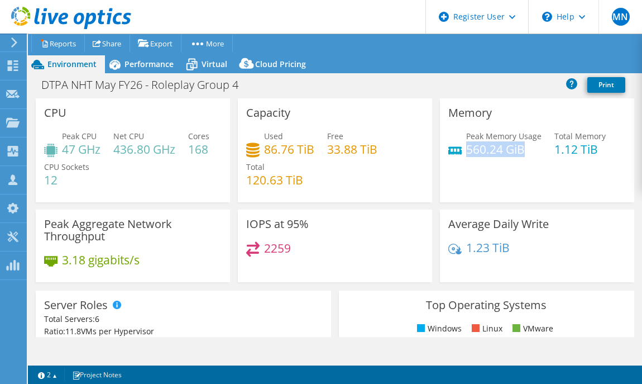
drag, startPoint x: 460, startPoint y: 149, endPoint x: 529, endPoint y: 152, distance: 68.8
click at [529, 152] on h4 "560.24 GiB" at bounding box center [503, 149] width 75 height 12
click at [150, 61] on span "Performance" at bounding box center [149, 64] width 49 height 11
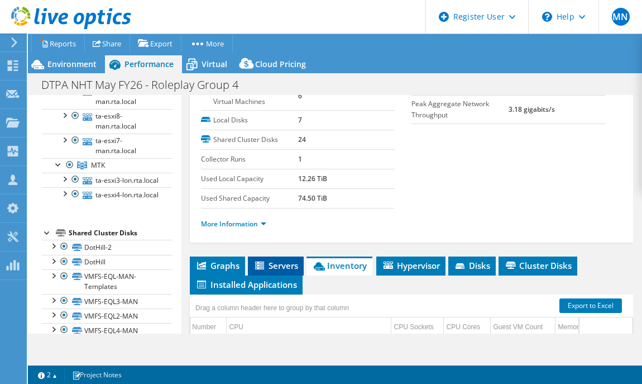
scroll to position [139, 0]
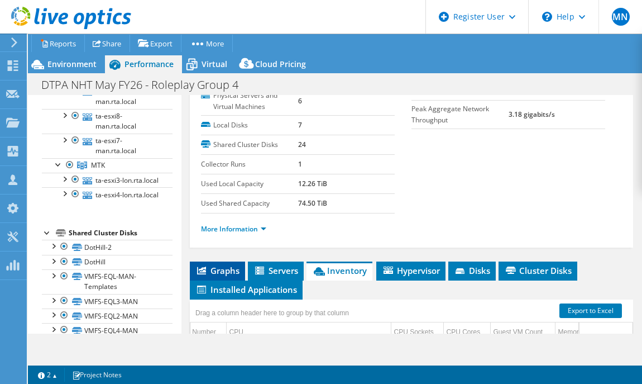
click at [229, 265] on span "Graphs" at bounding box center [217, 270] width 44 height 11
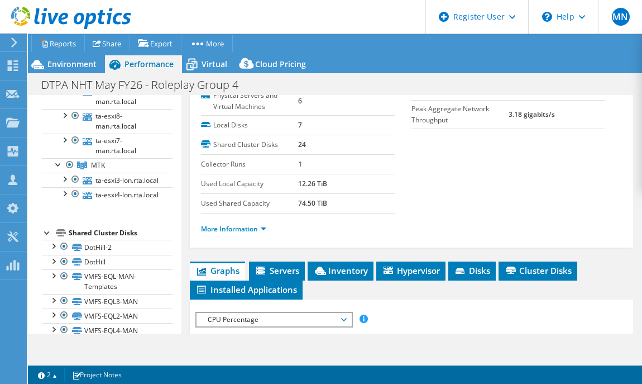
scroll to position [279, 0]
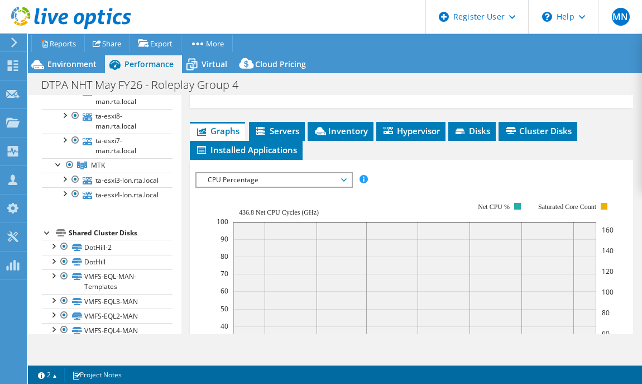
click at [275, 183] on span "CPU Percentage" at bounding box center [274, 179] width 144 height 13
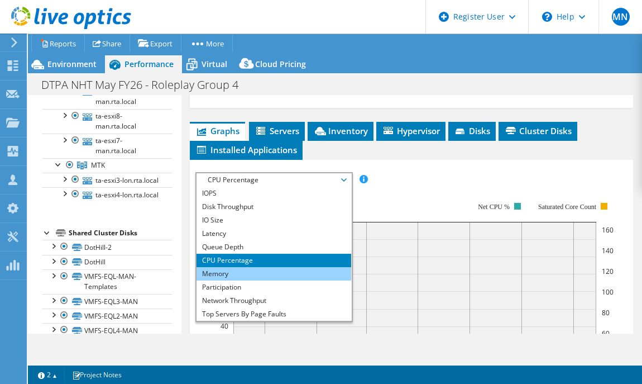
click at [252, 273] on li "Memory" at bounding box center [274, 273] width 155 height 13
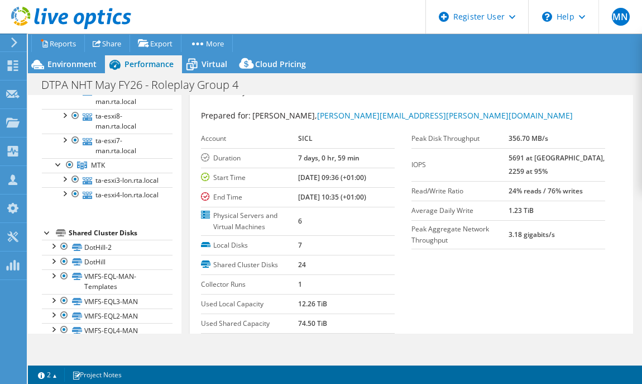
scroll to position [0, 0]
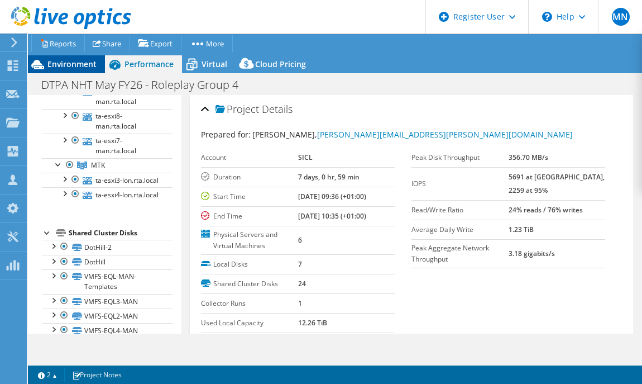
click at [56, 65] on span "Environment" at bounding box center [71, 64] width 49 height 11
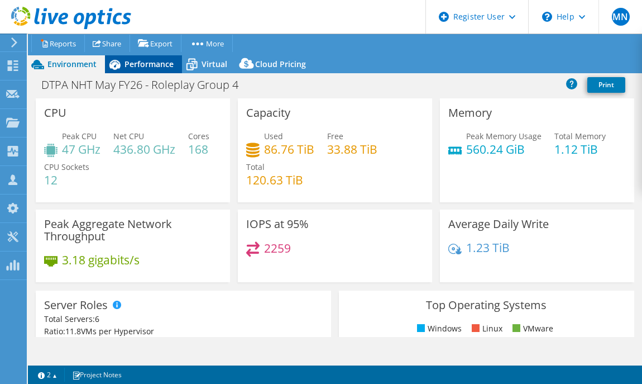
click at [155, 68] on span "Performance" at bounding box center [149, 64] width 49 height 11
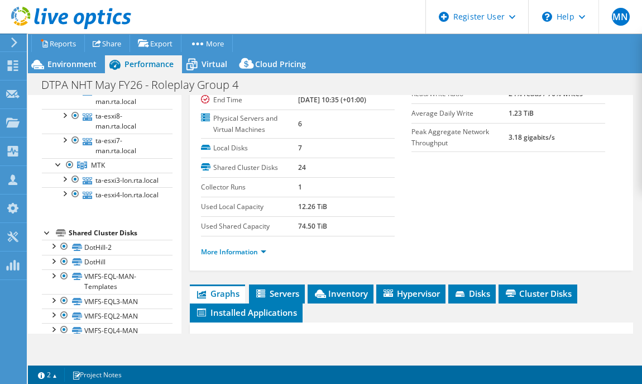
scroll to position [209, 0]
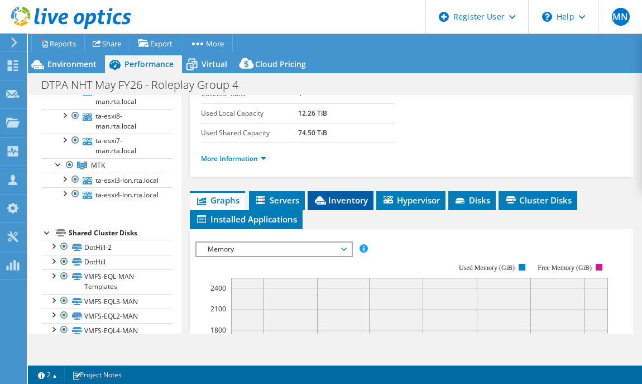
click at [358, 204] on li "Inventory" at bounding box center [341, 200] width 66 height 19
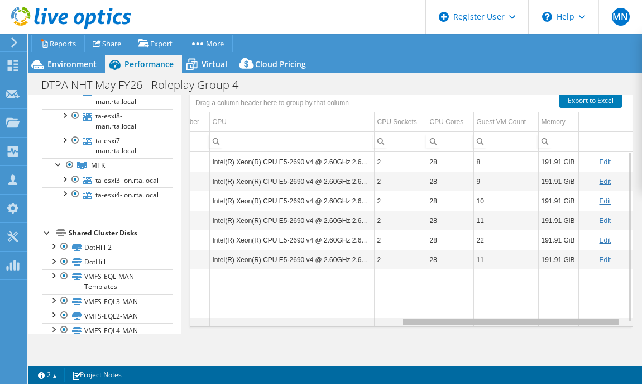
scroll to position [0, 423]
drag, startPoint x: 374, startPoint y: 322, endPoint x: 623, endPoint y: 343, distance: 249.5
click at [623, 343] on body "MN Dell User [PERSON_NAME] [EMAIL_ADDRESS][DOMAIN_NAME] Dell My Profile Log Out…" at bounding box center [321, 192] width 642 height 384
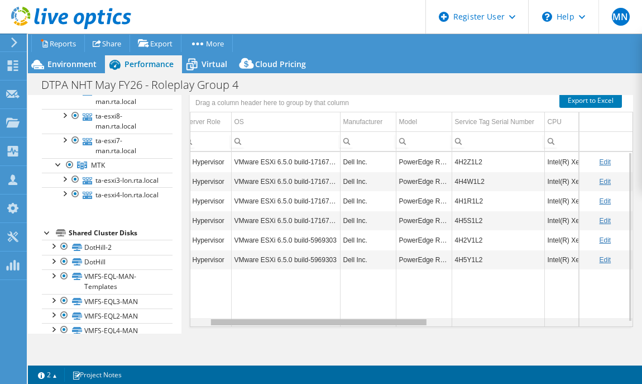
scroll to position [0, 276]
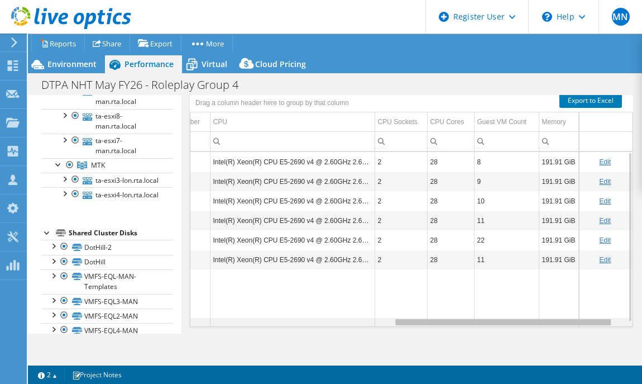
drag, startPoint x: 522, startPoint y: 320, endPoint x: 478, endPoint y: 279, distance: 60.5
click at [478, 279] on body "MN Dell User [PERSON_NAME] [EMAIL_ADDRESS][DOMAIN_NAME] Dell My Profile Log Out…" at bounding box center [321, 192] width 642 height 384
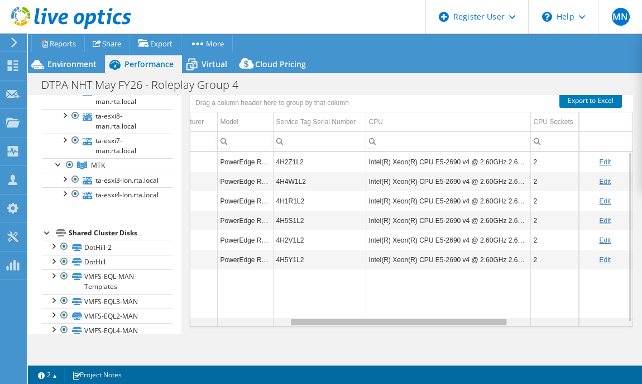
scroll to position [0, 423]
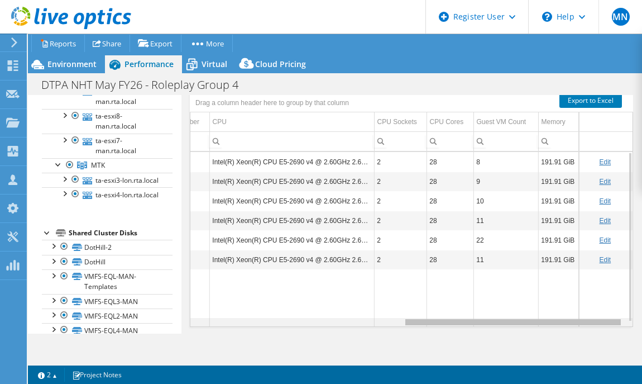
drag, startPoint x: 507, startPoint y: 320, endPoint x: 557, endPoint y: 312, distance: 51.0
click at [557, 312] on body "MN Dell User [PERSON_NAME] [EMAIL_ADDRESS][DOMAIN_NAME] Dell My Profile Log Out…" at bounding box center [321, 192] width 642 height 384
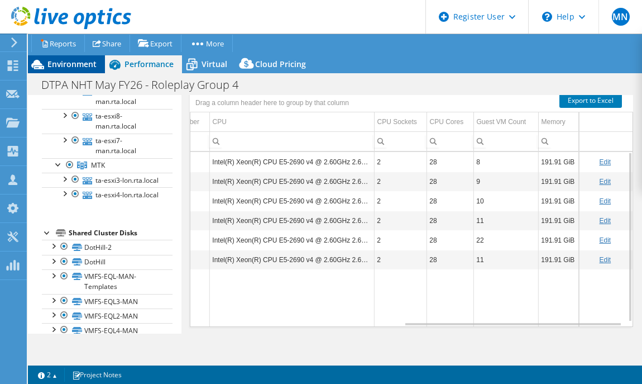
click at [90, 64] on span "Environment" at bounding box center [71, 64] width 49 height 11
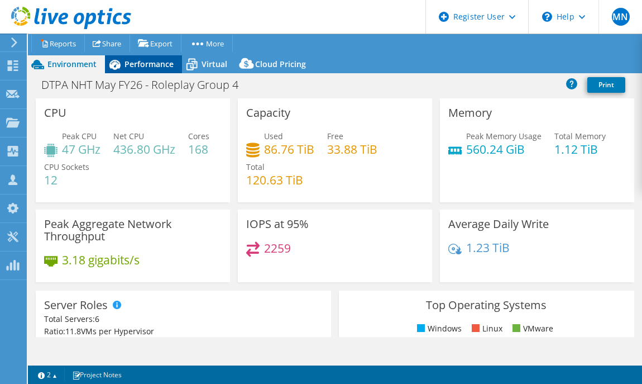
click at [164, 59] on span "Performance" at bounding box center [149, 64] width 49 height 11
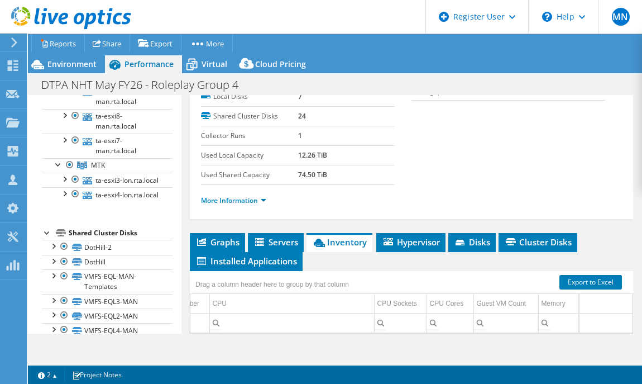
scroll to position [209, 0]
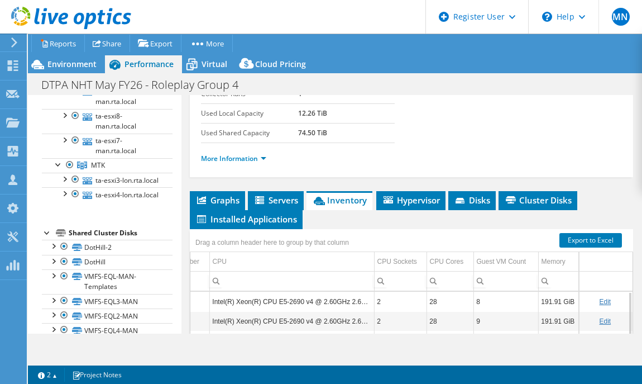
drag, startPoint x: 291, startPoint y: 130, endPoint x: 342, endPoint y: 135, distance: 51.7
click at [342, 135] on tr "Used Shared Capacity 74.50 TiB" at bounding box center [298, 133] width 194 height 20
click at [133, 65] on span "Performance" at bounding box center [149, 64] width 49 height 11
click at [221, 198] on span "Graphs" at bounding box center [217, 199] width 44 height 11
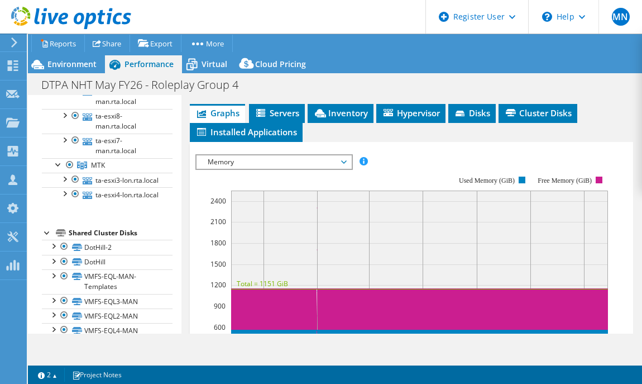
scroll to position [349, 0]
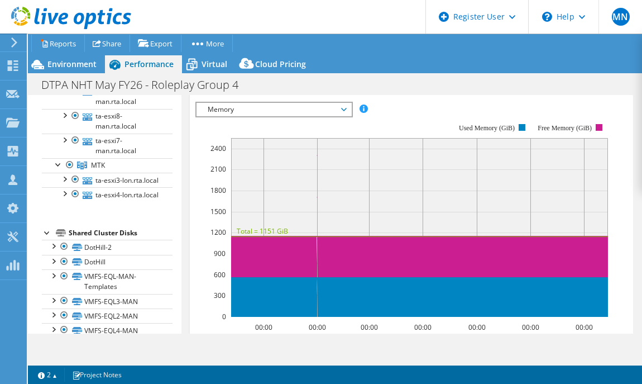
click at [332, 107] on span "Memory" at bounding box center [274, 109] width 144 height 13
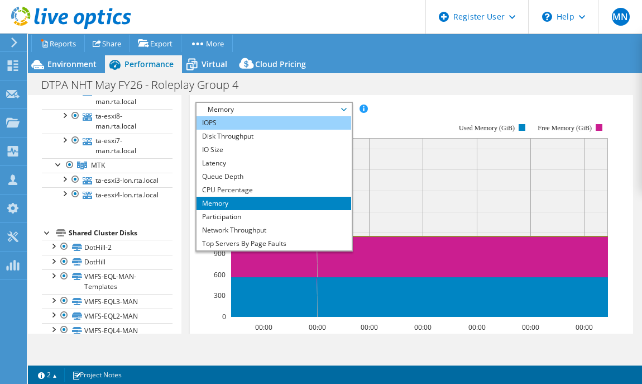
click at [269, 121] on li "IOPS" at bounding box center [274, 122] width 155 height 13
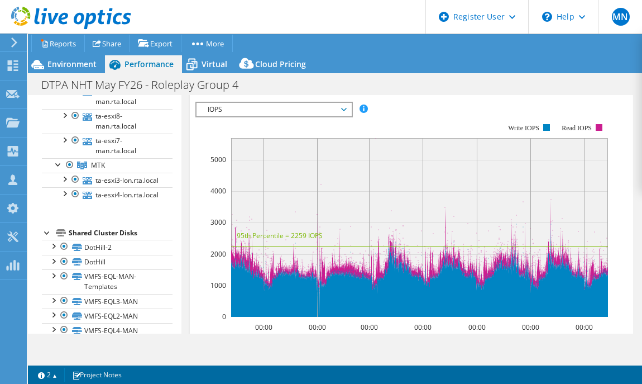
click at [305, 106] on span "IOPS" at bounding box center [274, 109] width 144 height 13
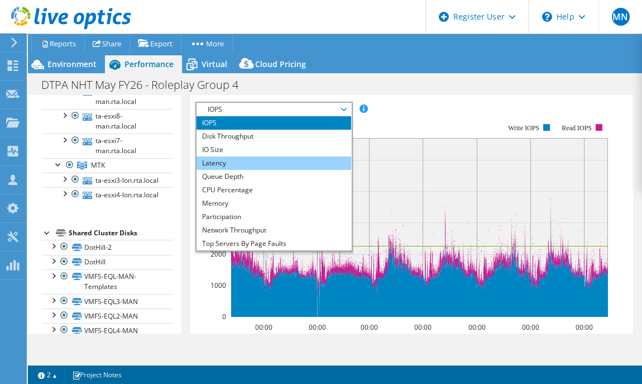
click at [242, 161] on li "Latency" at bounding box center [274, 162] width 155 height 13
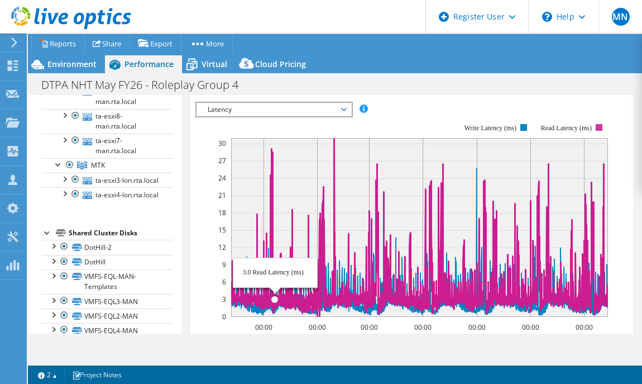
click at [275, 170] on icon at bounding box center [419, 227] width 377 height 179
click at [271, 165] on icon at bounding box center [419, 227] width 377 height 179
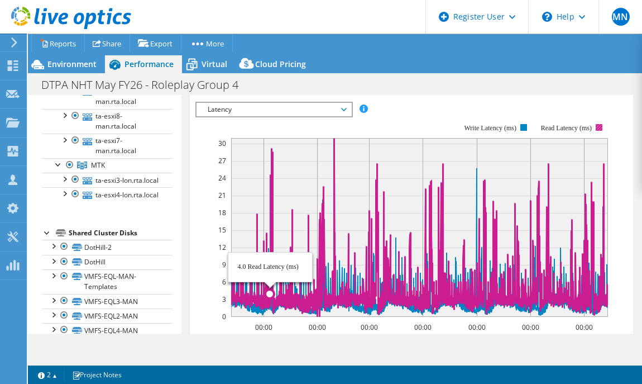
click at [270, 150] on icon at bounding box center [419, 227] width 377 height 179
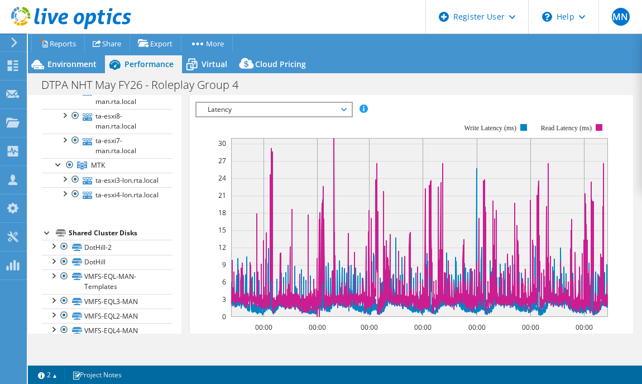
click at [335, 135] on rect at bounding box center [401, 219] width 413 height 223
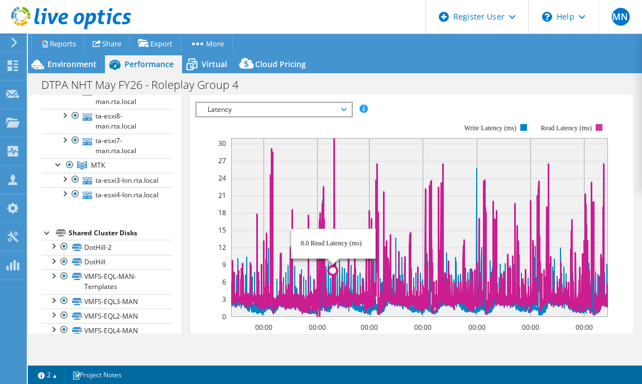
click at [333, 142] on icon at bounding box center [419, 227] width 377 height 179
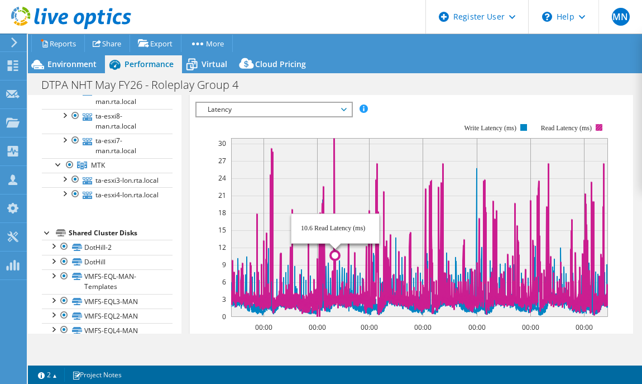
click at [335, 138] on icon at bounding box center [419, 227] width 377 height 179
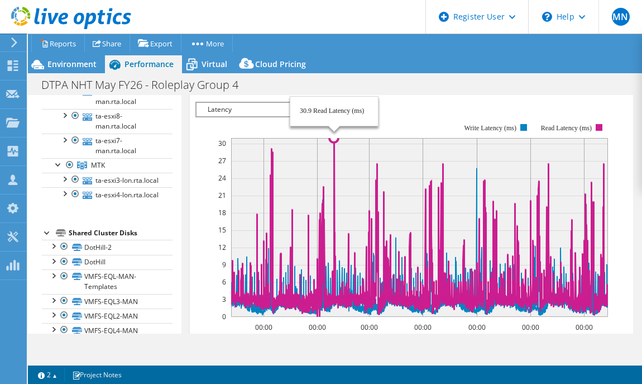
click at [334, 139] on icon at bounding box center [419, 227] width 377 height 179
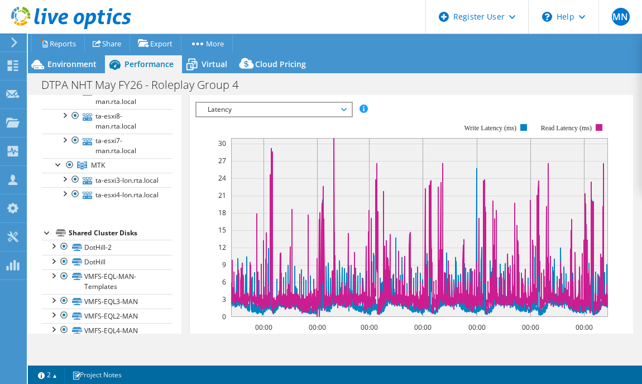
click at [345, 105] on span "Latency" at bounding box center [274, 109] width 144 height 13
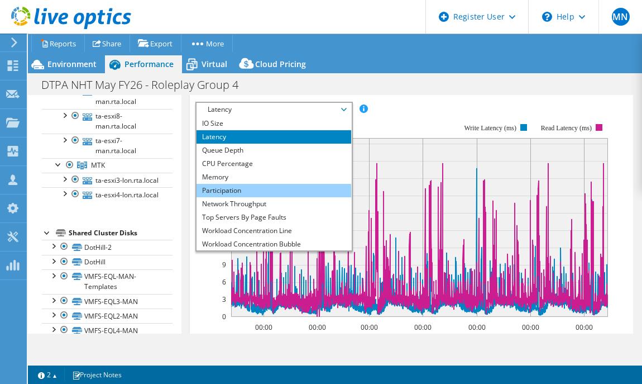
scroll to position [40, 0]
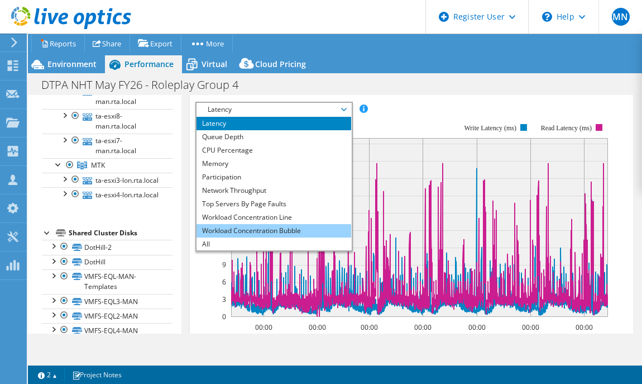
click at [279, 227] on li "Workload Concentration Bubble" at bounding box center [274, 230] width 155 height 13
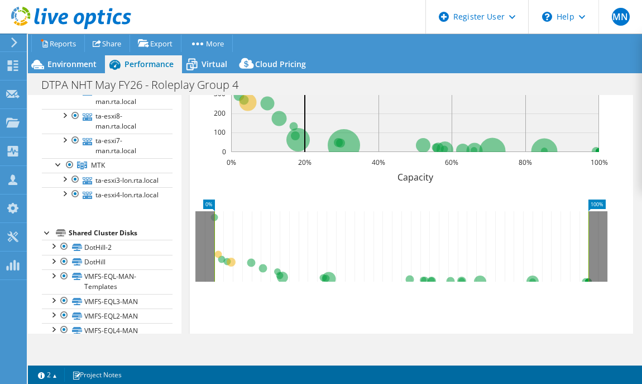
scroll to position [605, 0]
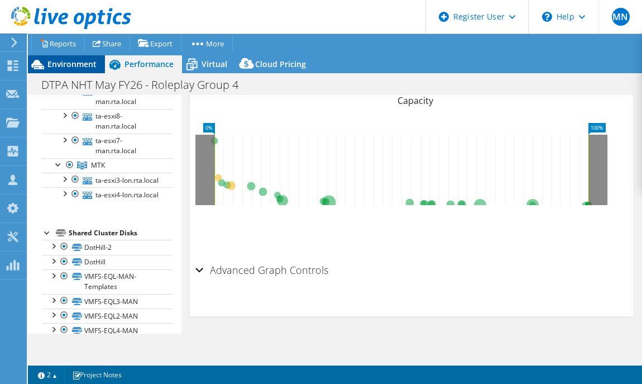
click at [50, 60] on span "Environment" at bounding box center [71, 64] width 49 height 11
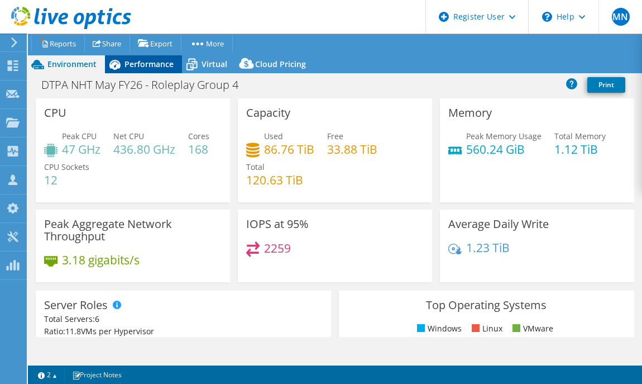
click at [128, 63] on span "Performance" at bounding box center [149, 64] width 49 height 11
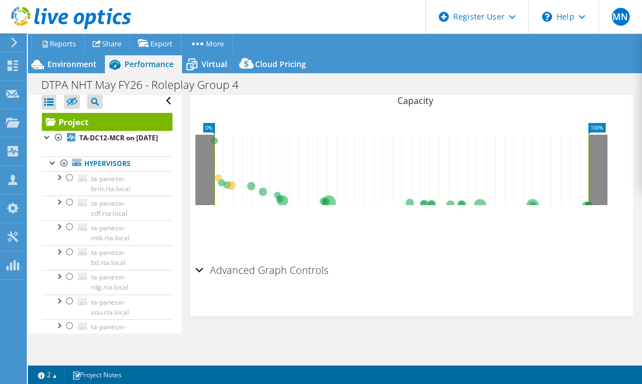
scroll to position [0, 0]
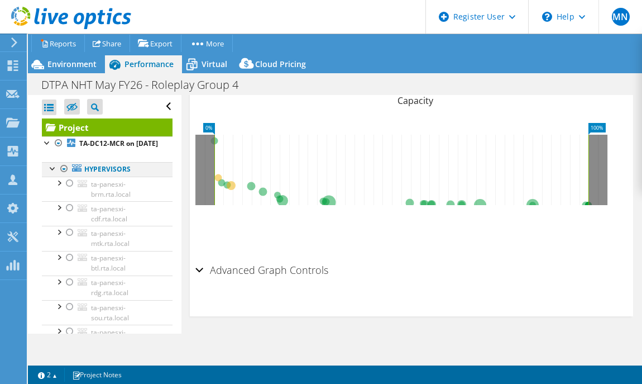
click at [50, 173] on div at bounding box center [52, 167] width 11 height 11
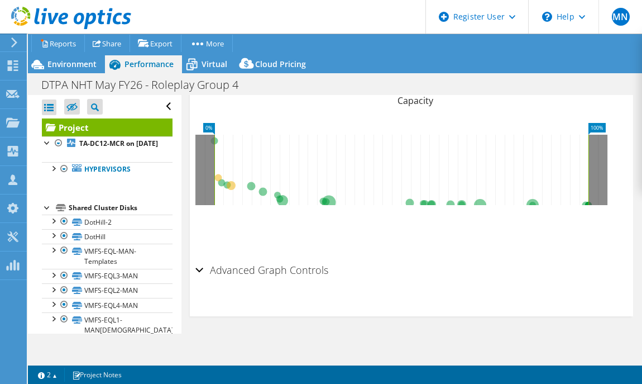
click at [47, 212] on div at bounding box center [47, 206] width 11 height 11
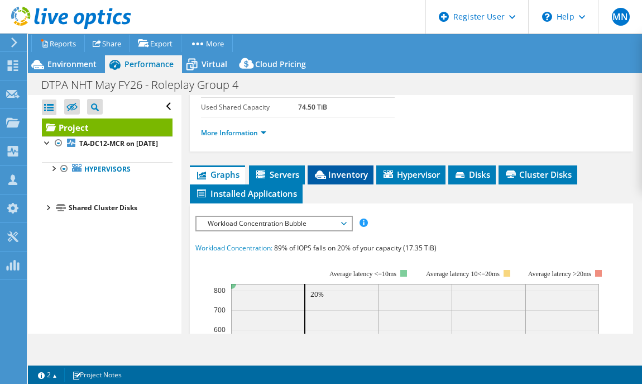
scroll to position [187, 0]
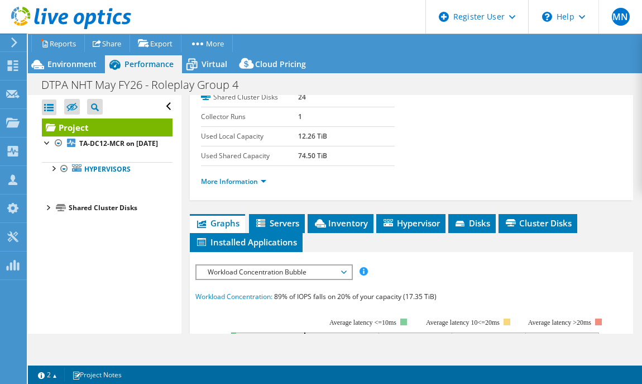
click at [260, 268] on span "Workload Concentration Bubble" at bounding box center [274, 271] width 144 height 13
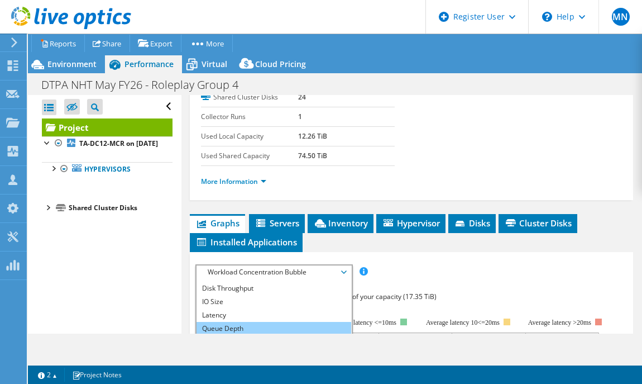
scroll to position [0, 0]
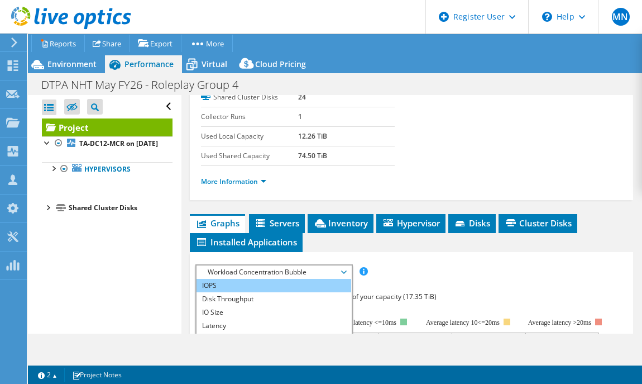
click at [250, 281] on li "IOPS" at bounding box center [274, 285] width 155 height 13
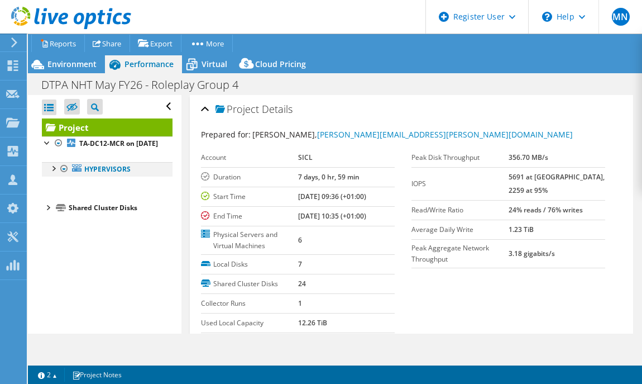
click at [56, 173] on div at bounding box center [52, 167] width 11 height 11
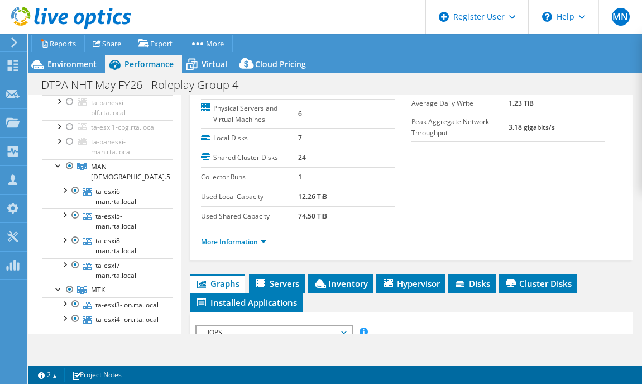
scroll to position [139, 0]
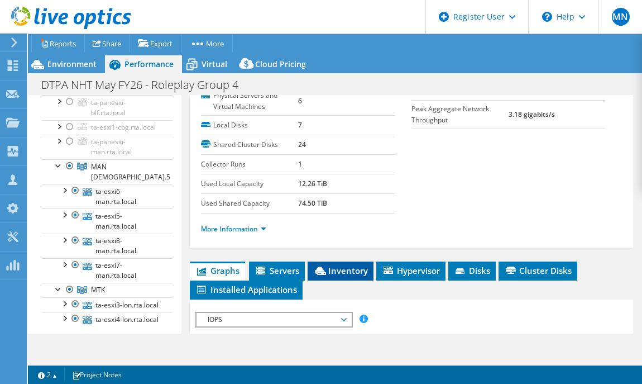
click at [363, 275] on li "Inventory" at bounding box center [341, 270] width 66 height 19
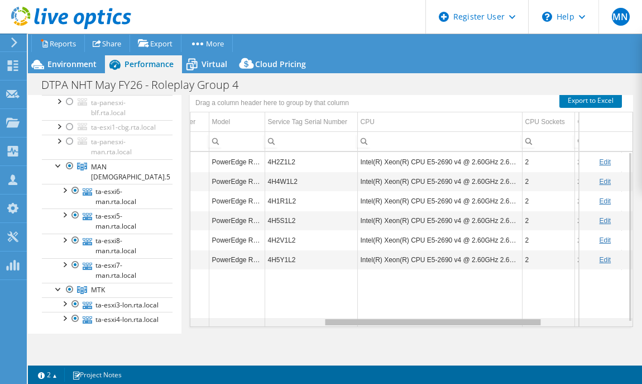
scroll to position [0, 293]
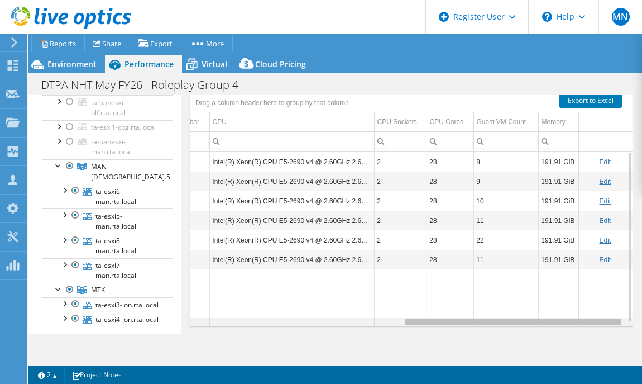
drag, startPoint x: 322, startPoint y: 320, endPoint x: 592, endPoint y: 335, distance: 270.7
click at [592, 335] on body "MN Dell User [PERSON_NAME] [EMAIL_ADDRESS][DOMAIN_NAME] Dell My Profile Log Out…" at bounding box center [321, 192] width 642 height 384
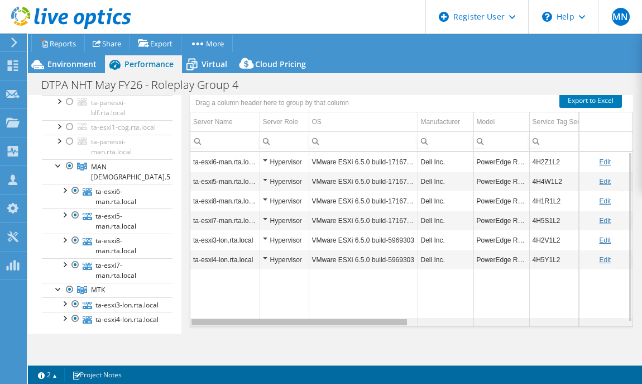
drag, startPoint x: 476, startPoint y: 320, endPoint x: 227, endPoint y: 315, distance: 249.7
click at [227, 315] on body "MN Dell User [PERSON_NAME] [EMAIL_ADDRESS][DOMAIN_NAME] Dell My Profile Log Out…" at bounding box center [321, 192] width 642 height 384
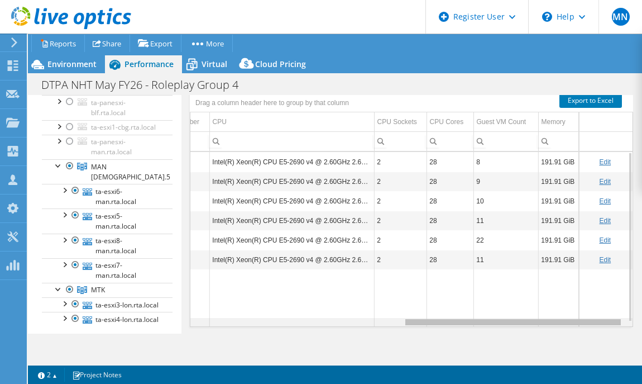
drag, startPoint x: 373, startPoint y: 320, endPoint x: 605, endPoint y: 338, distance: 233.6
click at [605, 338] on body "MN Dell User [PERSON_NAME] [EMAIL_ADDRESS][DOMAIN_NAME] Dell My Profile Log Out…" at bounding box center [321, 192] width 642 height 384
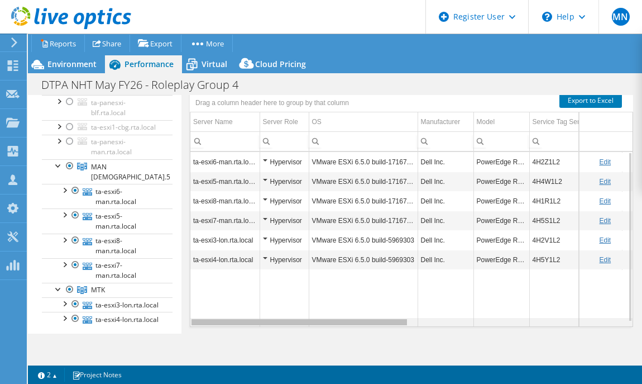
drag, startPoint x: 444, startPoint y: 319, endPoint x: 217, endPoint y: 306, distance: 227.7
click at [217, 309] on body "MN Dell User [PERSON_NAME] [EMAIL_ADDRESS][DOMAIN_NAME] Dell My Profile Log Out…" at bounding box center [321, 192] width 642 height 384
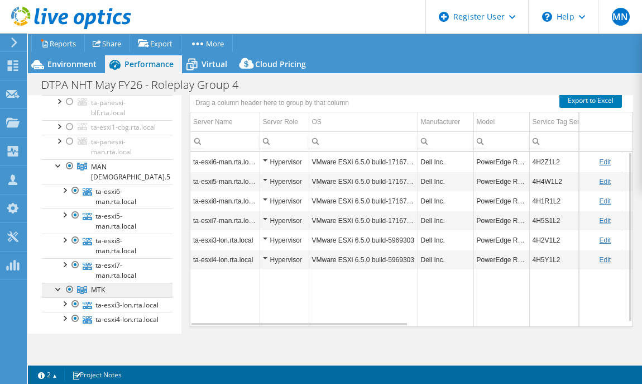
click at [98, 294] on span "MTK" at bounding box center [98, 289] width 14 height 9
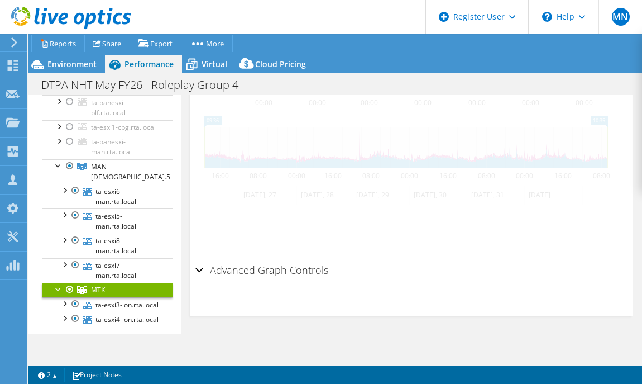
click at [98, 294] on span "MTK" at bounding box center [98, 289] width 14 height 9
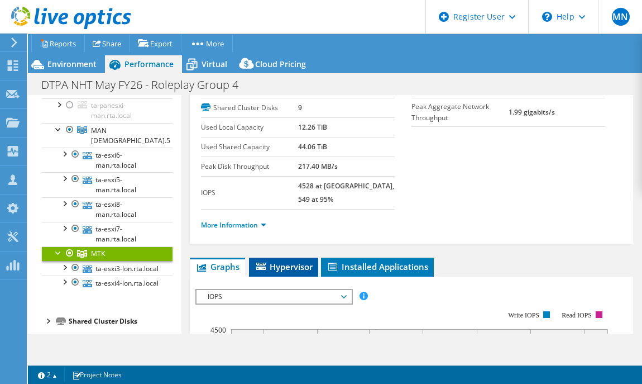
click at [289, 261] on span "Hypervisor" at bounding box center [284, 266] width 58 height 11
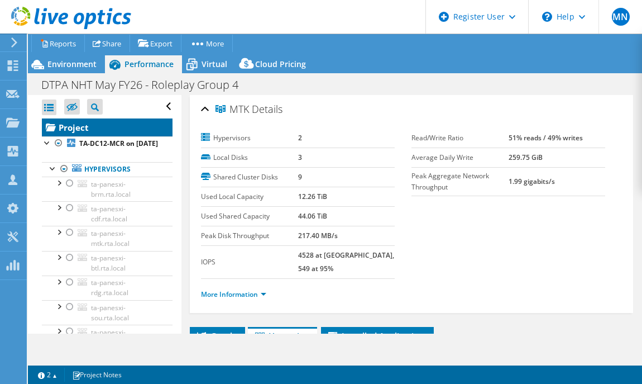
click at [70, 130] on link "Project" at bounding box center [107, 127] width 131 height 18
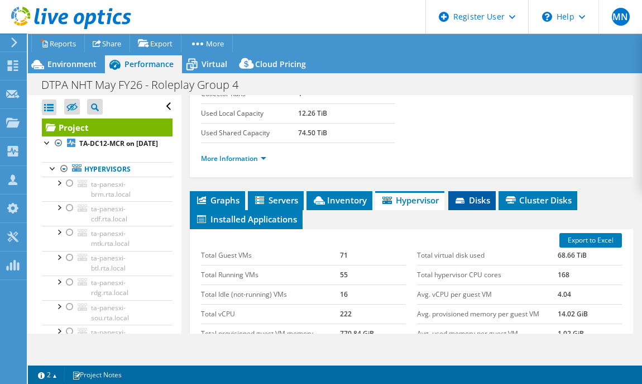
click at [475, 197] on span "Disks" at bounding box center [472, 199] width 36 height 11
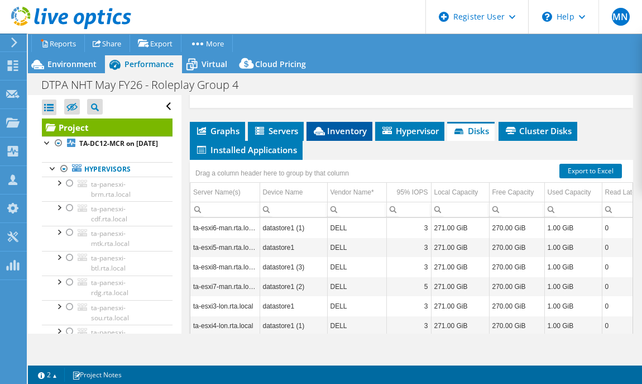
click at [328, 132] on span "Inventory" at bounding box center [339, 130] width 55 height 11
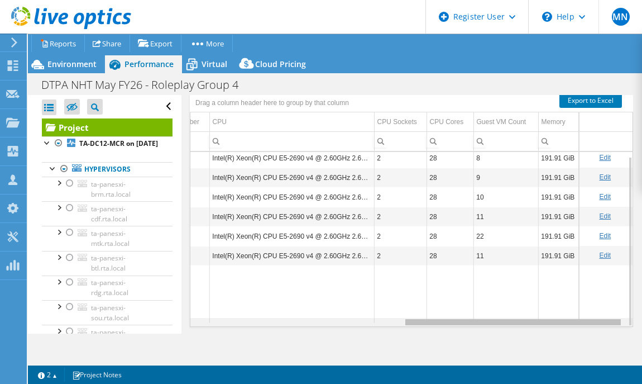
drag, startPoint x: 348, startPoint y: 320, endPoint x: 584, endPoint y: 336, distance: 236.2
click at [584, 336] on body "MN Dell User [PERSON_NAME] [EMAIL_ADDRESS][DOMAIN_NAME] Dell My Profile Log Out…" at bounding box center [321, 192] width 642 height 384
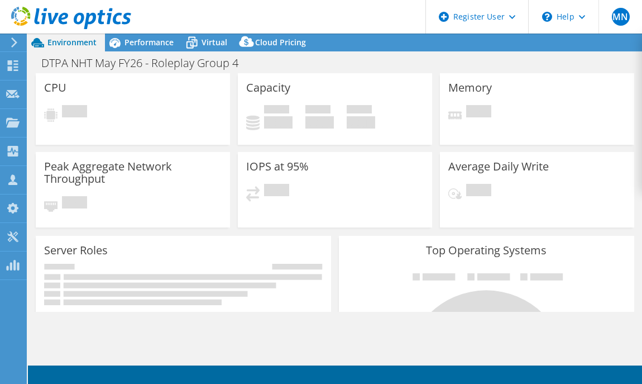
select select "USD"
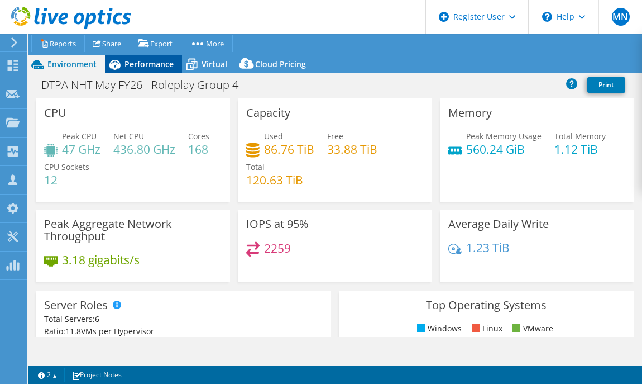
click at [136, 59] on span "Performance" at bounding box center [149, 64] width 49 height 11
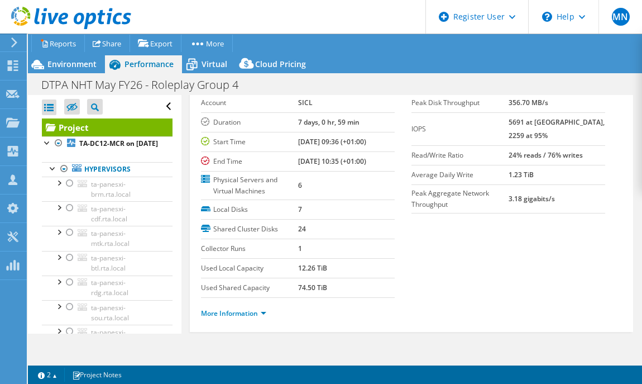
scroll to position [209, 0]
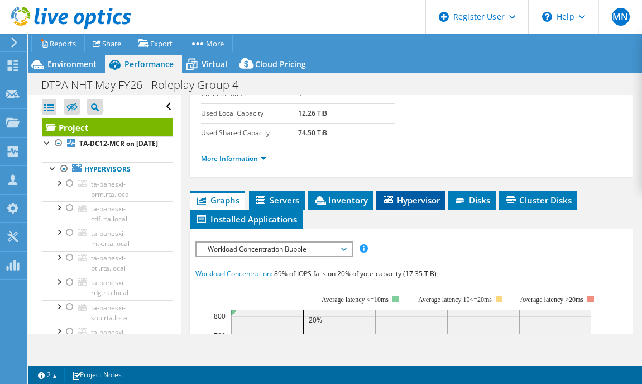
click at [436, 201] on span "Hypervisor" at bounding box center [411, 199] width 58 height 11
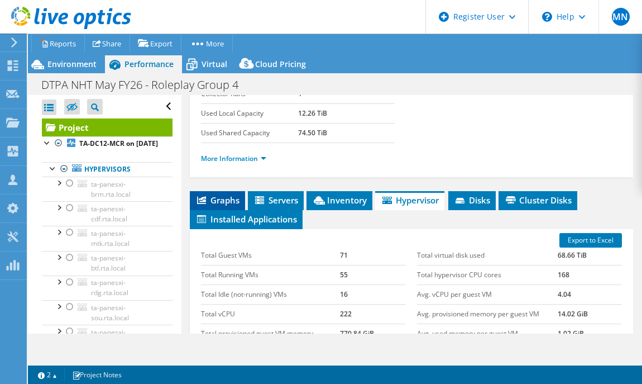
click at [221, 201] on span "Graphs" at bounding box center [217, 199] width 44 height 11
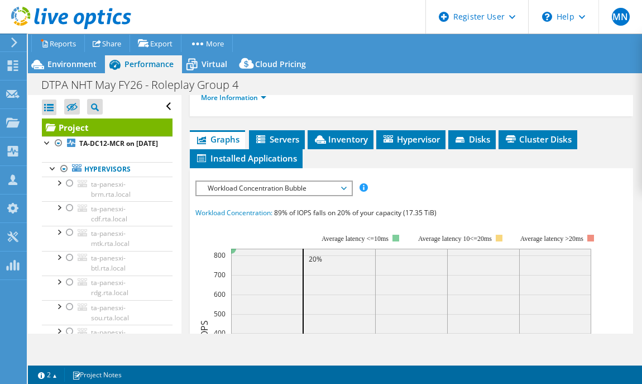
scroll to position [349, 0]
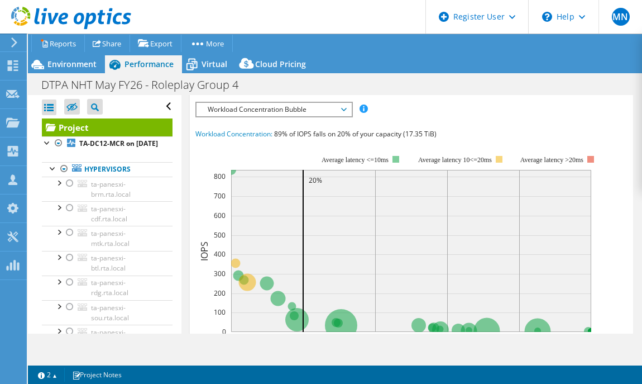
click at [338, 114] on div "Workload Concentration Bubble IOPS Disk Throughput IO Size Latency Queue Depth …" at bounding box center [274, 110] width 158 height 16
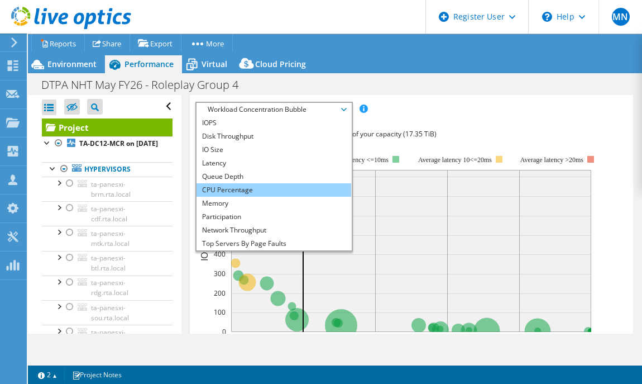
click at [254, 187] on li "CPU Percentage" at bounding box center [274, 189] width 155 height 13
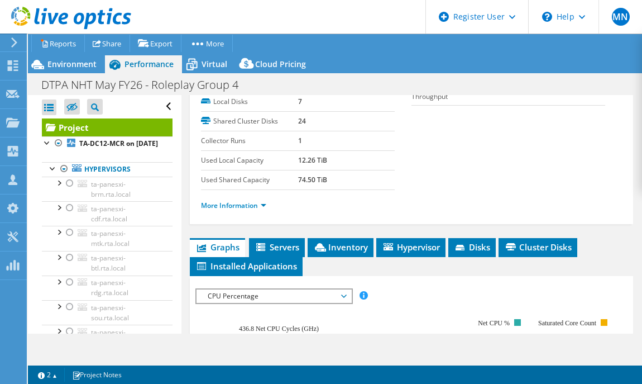
scroll to position [209, 0]
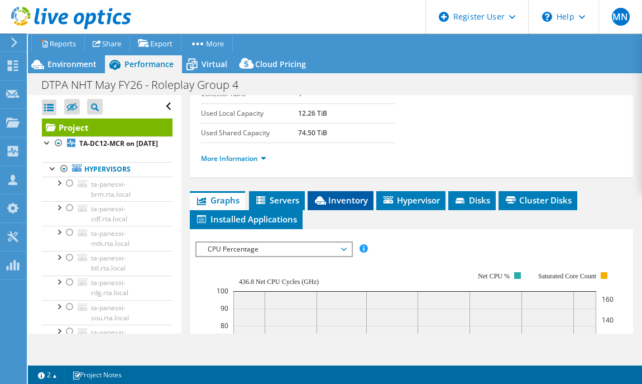
click at [333, 199] on span "Inventory" at bounding box center [340, 199] width 55 height 11
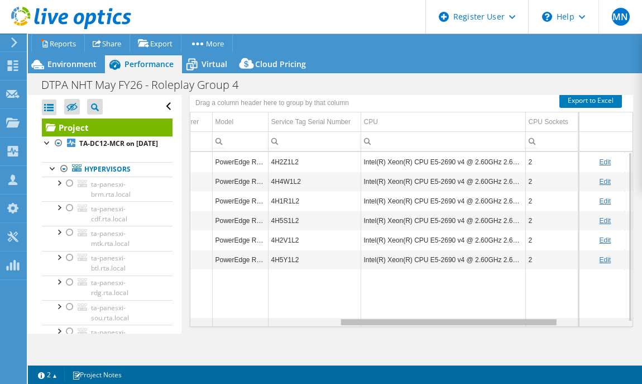
scroll to position [0, 362]
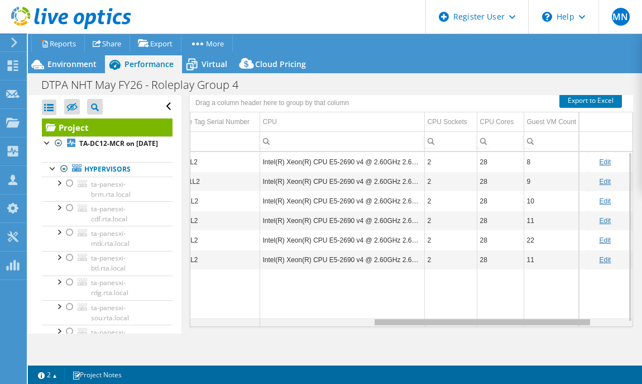
drag, startPoint x: 380, startPoint y: 322, endPoint x: 570, endPoint y: 335, distance: 189.8
click at [570, 335] on body "MN Dell User [PERSON_NAME] [EMAIL_ADDRESS][DOMAIN_NAME] Dell My Profile Log Out…" at bounding box center [321, 192] width 642 height 384
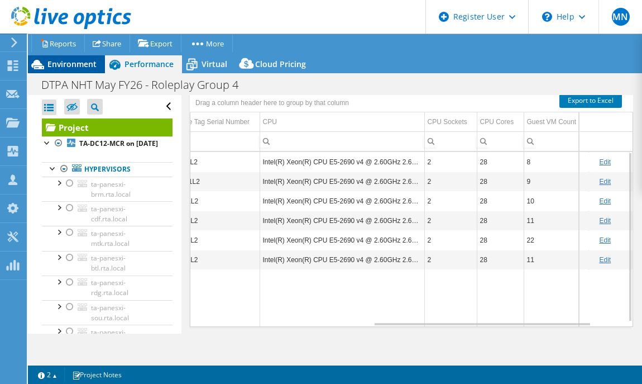
click at [88, 55] on div "Environment" at bounding box center [66, 64] width 77 height 18
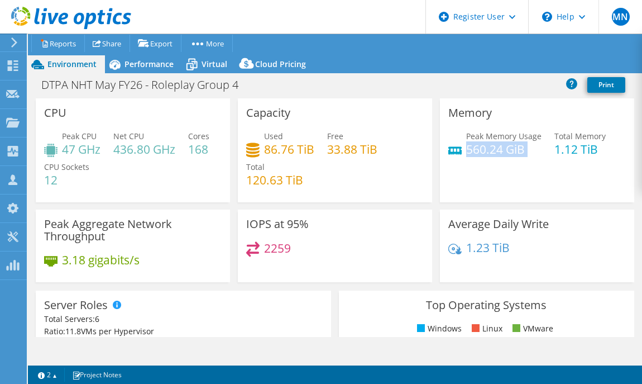
drag, startPoint x: 460, startPoint y: 148, endPoint x: 517, endPoint y: 158, distance: 57.8
click at [517, 158] on div "Peak Memory Usage 560.24 GiB Total Memory 1.12 TiB" at bounding box center [537, 148] width 178 height 36
click at [145, 59] on span "Performance" at bounding box center [149, 64] width 49 height 11
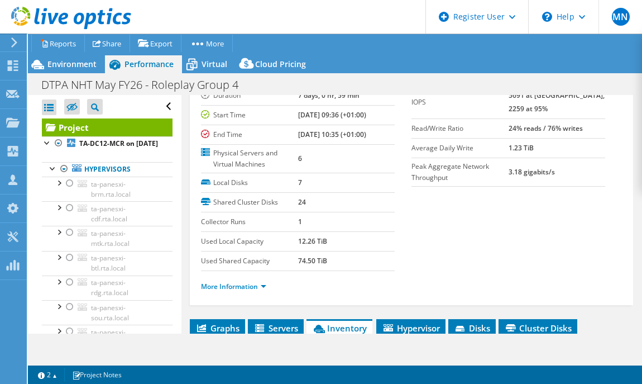
scroll to position [139, 0]
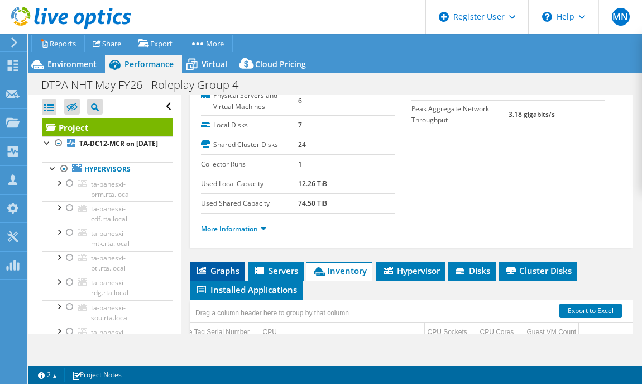
click at [223, 266] on span "Graphs" at bounding box center [217, 270] width 44 height 11
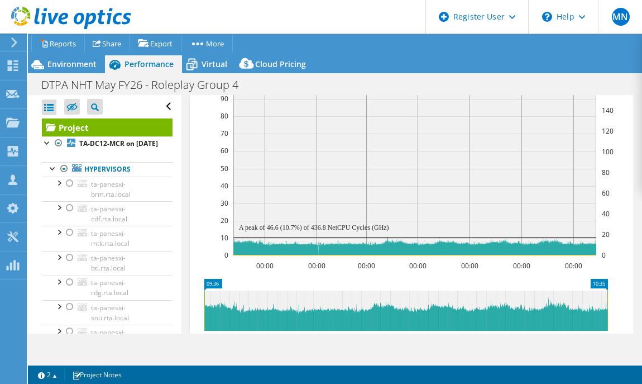
scroll to position [279, 0]
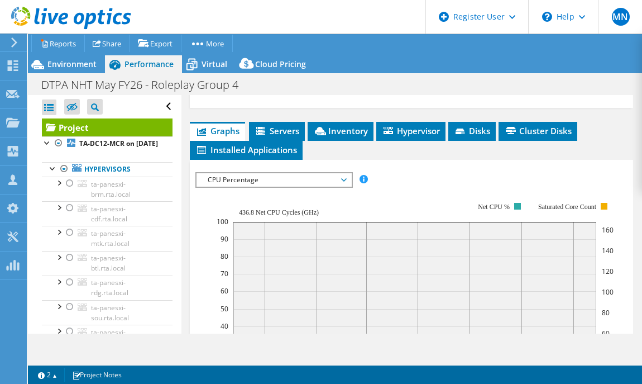
click at [283, 173] on span "CPU Percentage" at bounding box center [274, 179] width 144 height 13
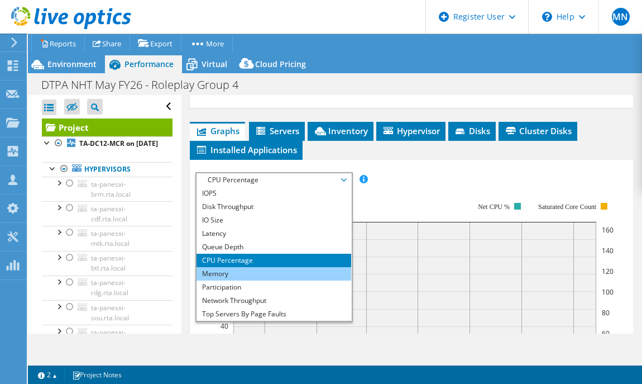
click at [261, 271] on li "Memory" at bounding box center [274, 273] width 155 height 13
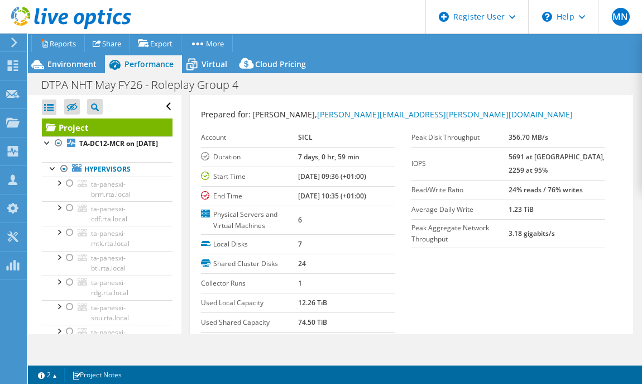
scroll to position [0, 0]
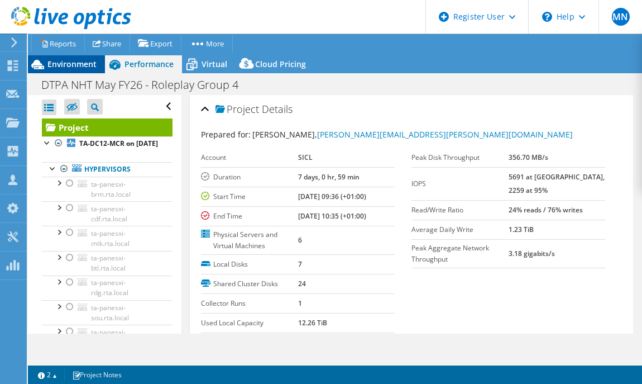
click at [88, 68] on span "Environment" at bounding box center [71, 64] width 49 height 11
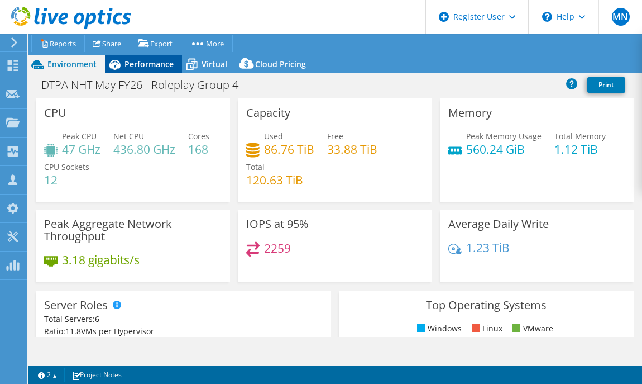
click at [169, 63] on span "Performance" at bounding box center [149, 64] width 49 height 11
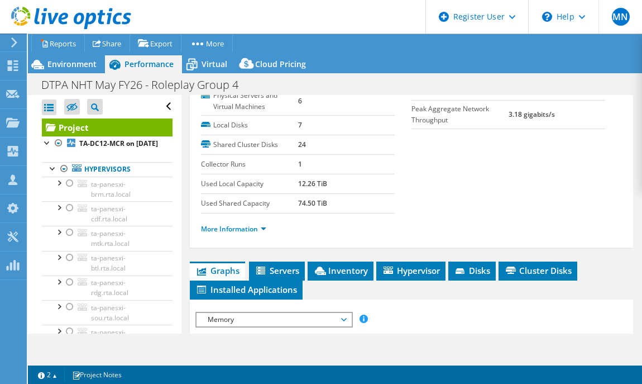
scroll to position [69, 0]
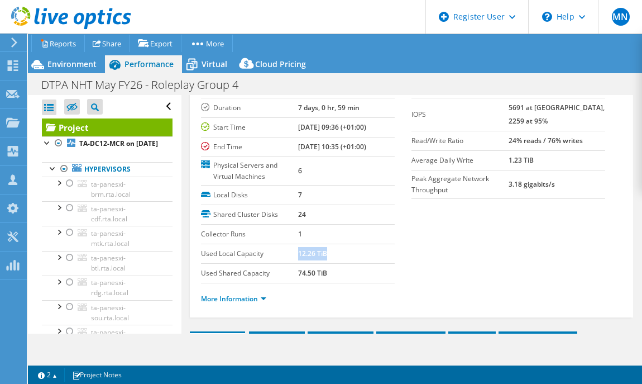
drag, startPoint x: 295, startPoint y: 252, endPoint x: 329, endPoint y: 258, distance: 34.5
click at [329, 258] on td "12.26 TiB" at bounding box center [346, 254] width 97 height 20
click at [301, 249] on b "12.26 TiB" at bounding box center [312, 253] width 29 height 9
click at [331, 251] on td "12.26 TiB" at bounding box center [346, 254] width 97 height 20
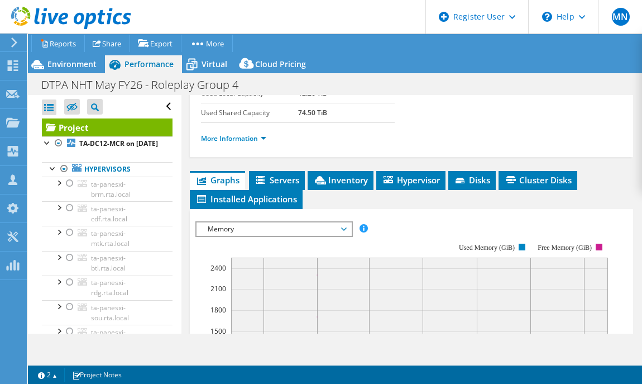
scroll to position [279, 0]
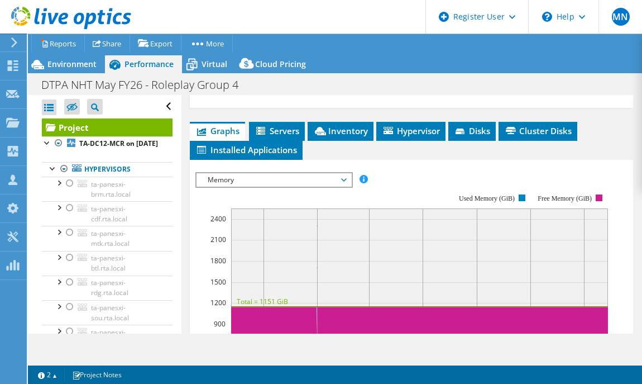
click at [324, 186] on rect at bounding box center [401, 290] width 413 height 223
click at [325, 182] on span "Memory" at bounding box center [274, 179] width 144 height 13
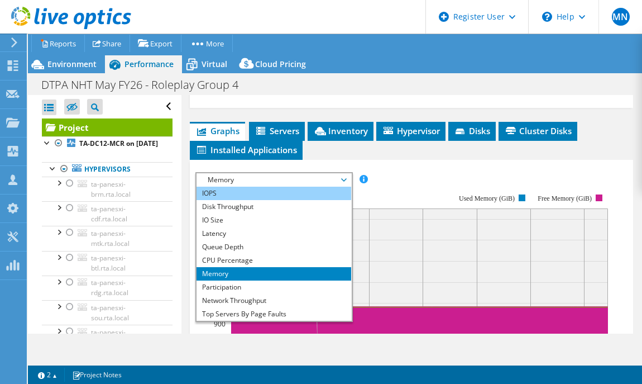
click at [269, 187] on li "IOPS" at bounding box center [274, 193] width 155 height 13
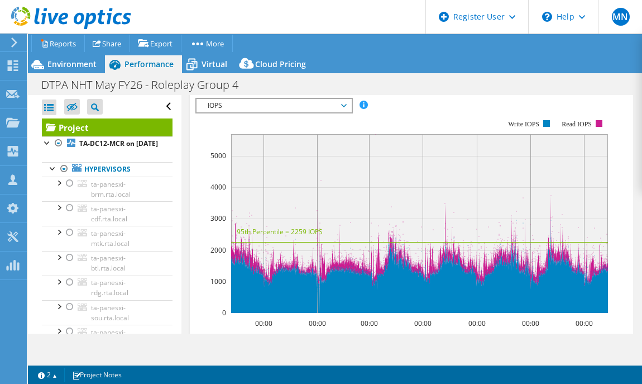
scroll to position [349, 0]
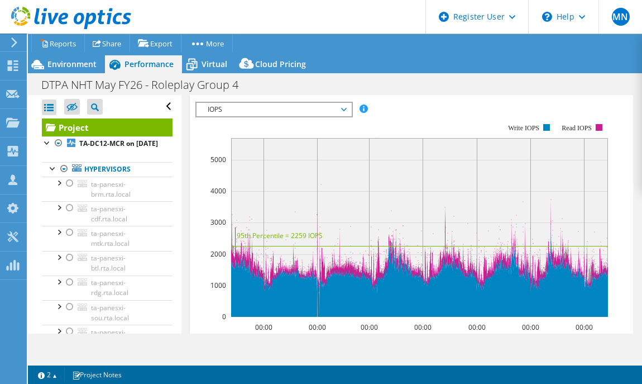
click at [341, 109] on span "IOPS" at bounding box center [274, 109] width 144 height 13
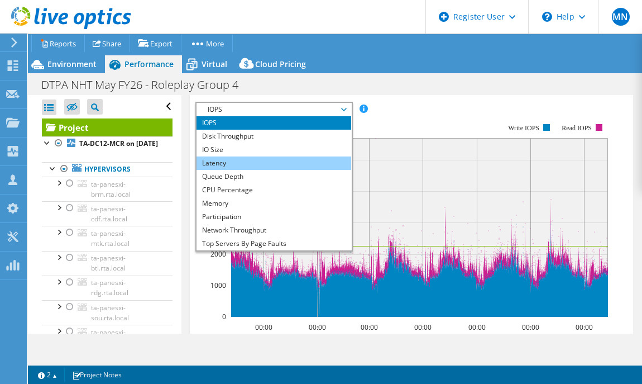
click at [255, 164] on li "Latency" at bounding box center [274, 162] width 155 height 13
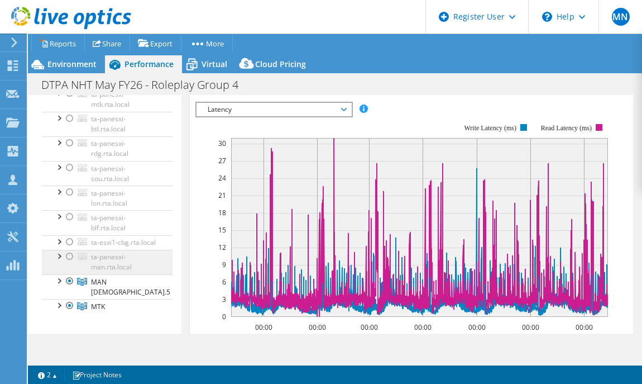
scroll to position [209, 0]
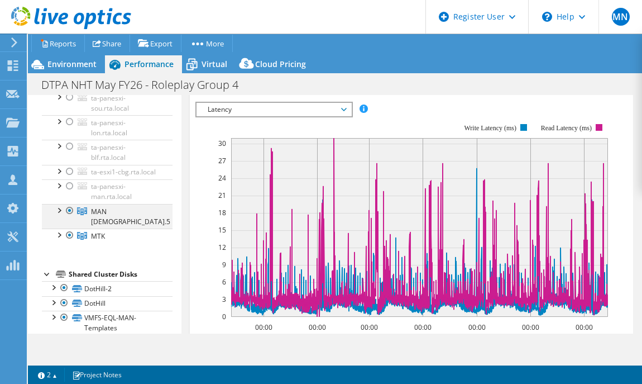
click at [59, 215] on div at bounding box center [58, 209] width 11 height 11
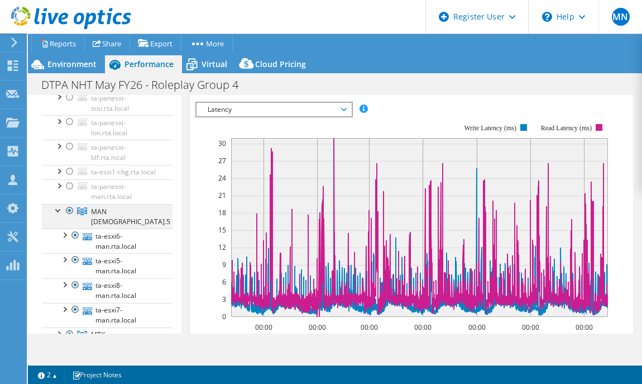
click at [59, 215] on div at bounding box center [58, 209] width 11 height 11
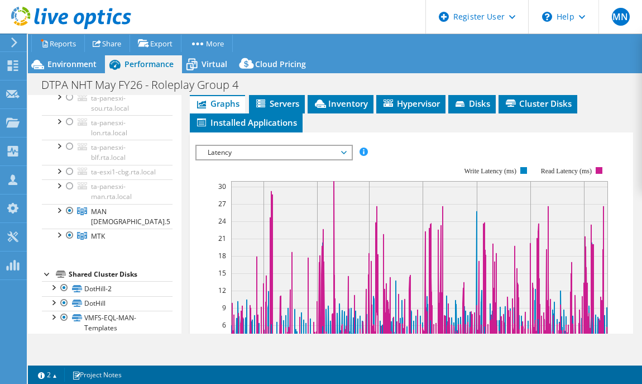
scroll to position [290, 0]
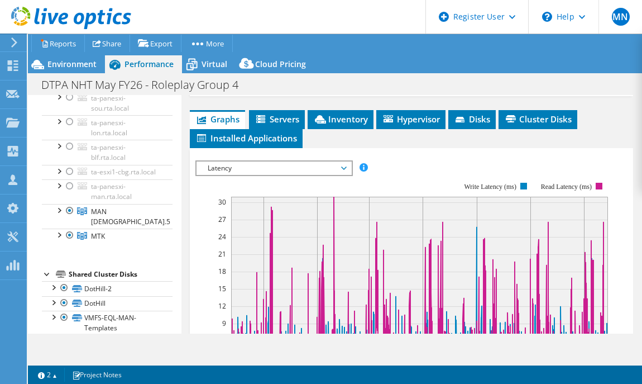
click at [344, 164] on span "Latency" at bounding box center [274, 167] width 144 height 13
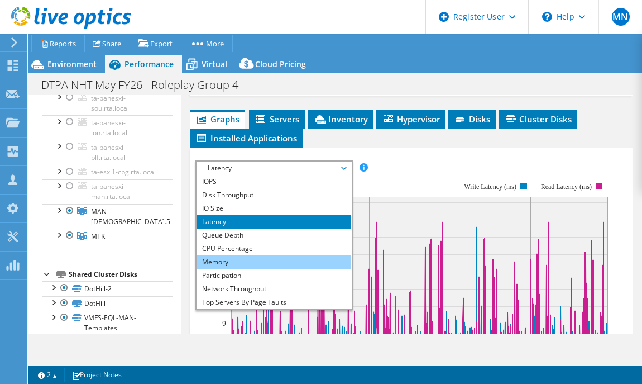
scroll to position [40, 0]
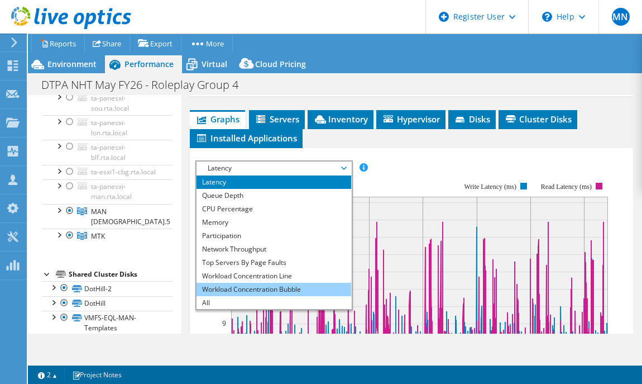
click at [275, 285] on li "Workload Concentration Bubble" at bounding box center [274, 289] width 155 height 13
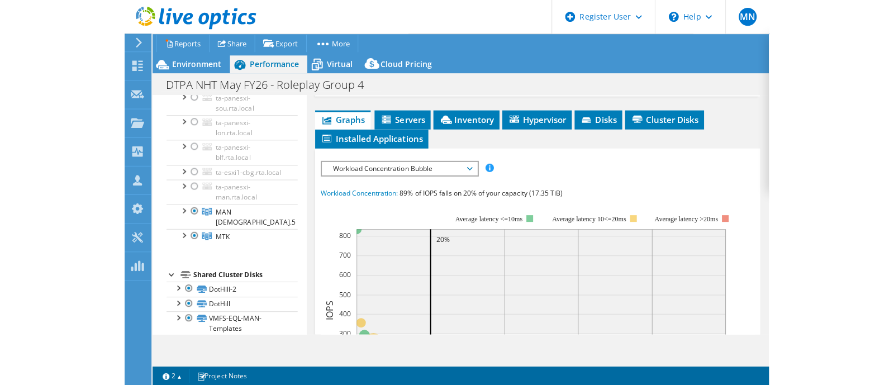
scroll to position [220, 0]
